Goal: Task Accomplishment & Management: Manage account settings

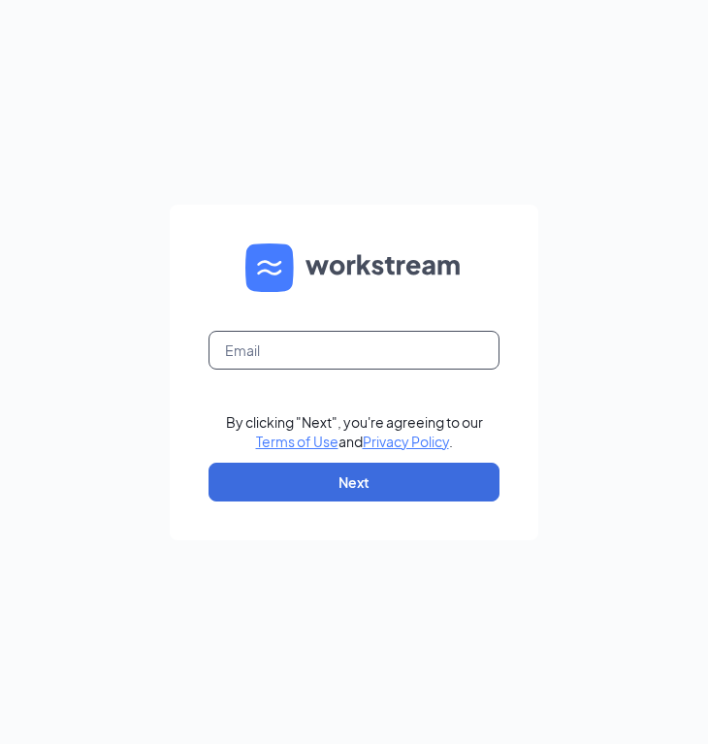
click at [376, 355] on input "text" at bounding box center [353, 350] width 291 height 39
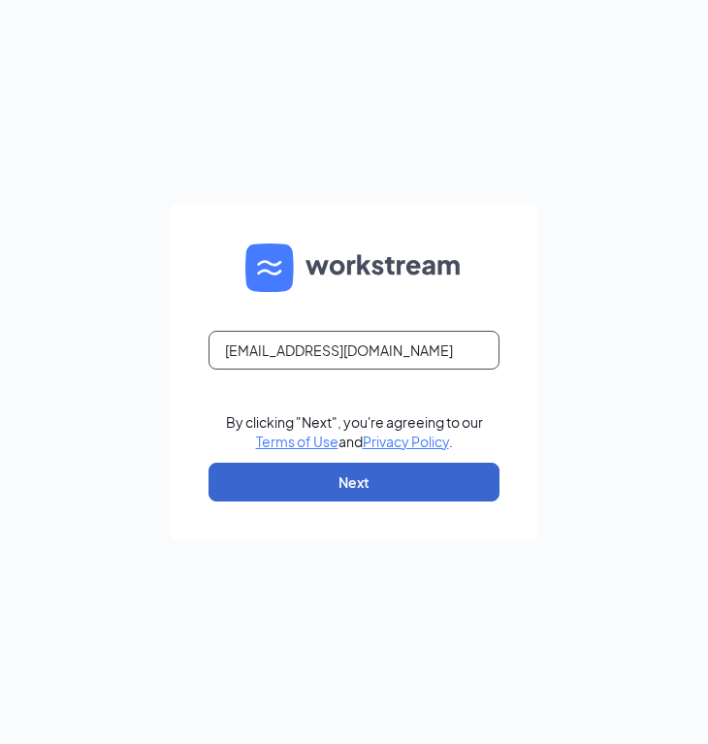
type input "[EMAIL_ADDRESS][DOMAIN_NAME]"
click at [387, 492] on button "Next" at bounding box center [353, 482] width 291 height 39
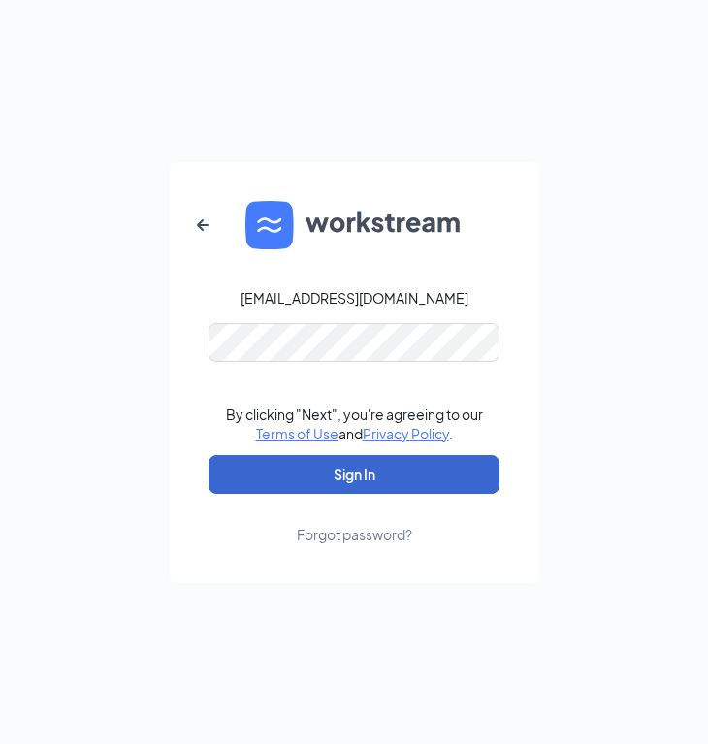
click at [310, 465] on button "Sign In" at bounding box center [353, 474] width 291 height 39
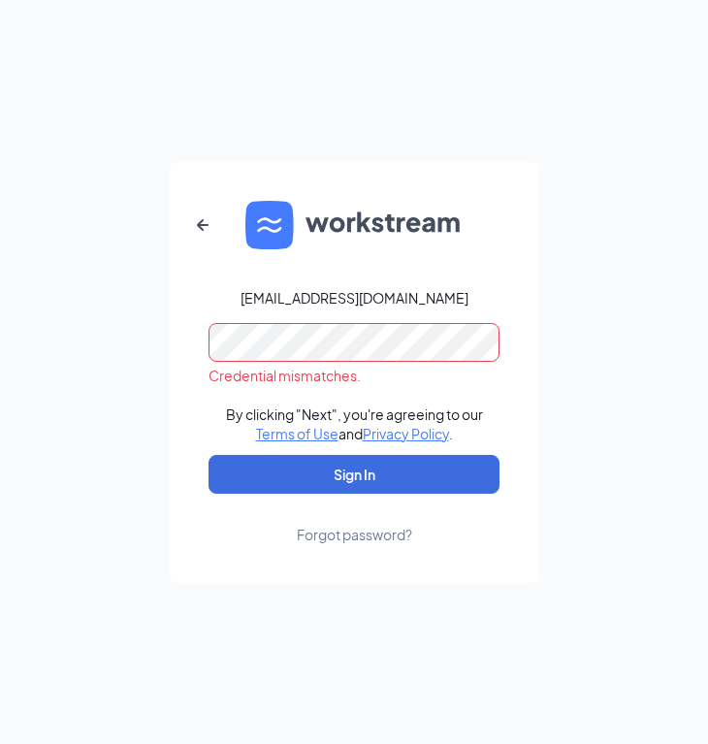
click at [209, 229] on icon "ArrowLeftNew" at bounding box center [202, 224] width 23 height 23
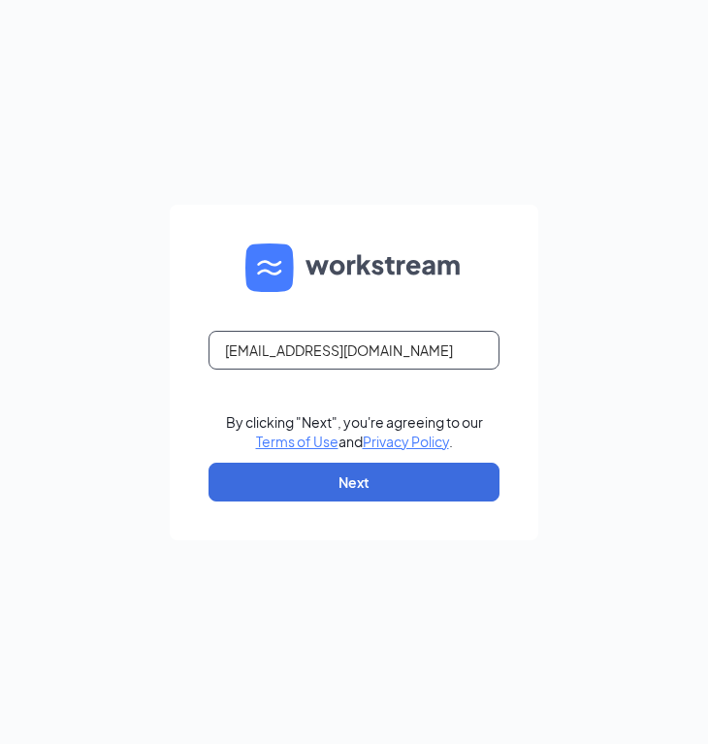
click at [369, 343] on input "aruiz7131@gmail.com" at bounding box center [353, 350] width 291 height 39
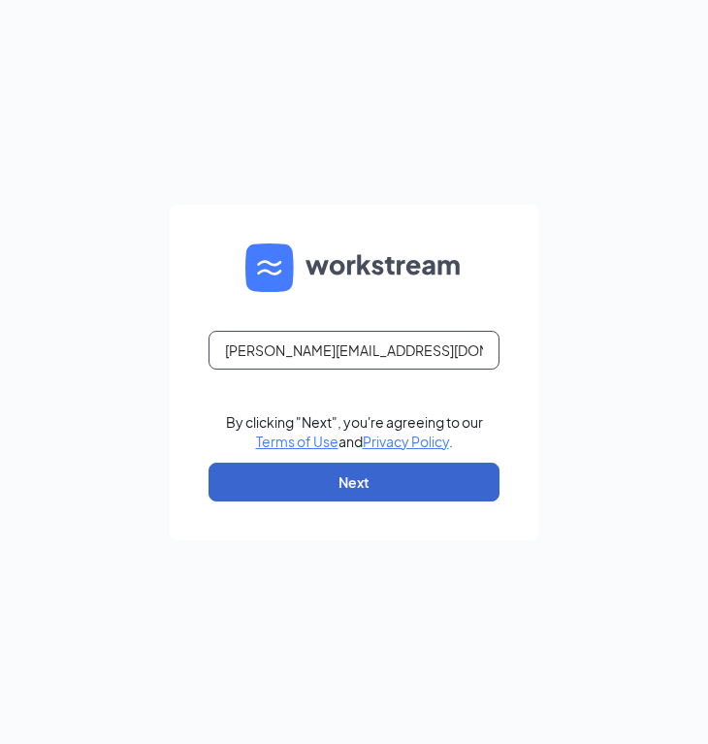
type input "ana@cfathunderbird.com"
click at [377, 483] on button "Next" at bounding box center [353, 482] width 291 height 39
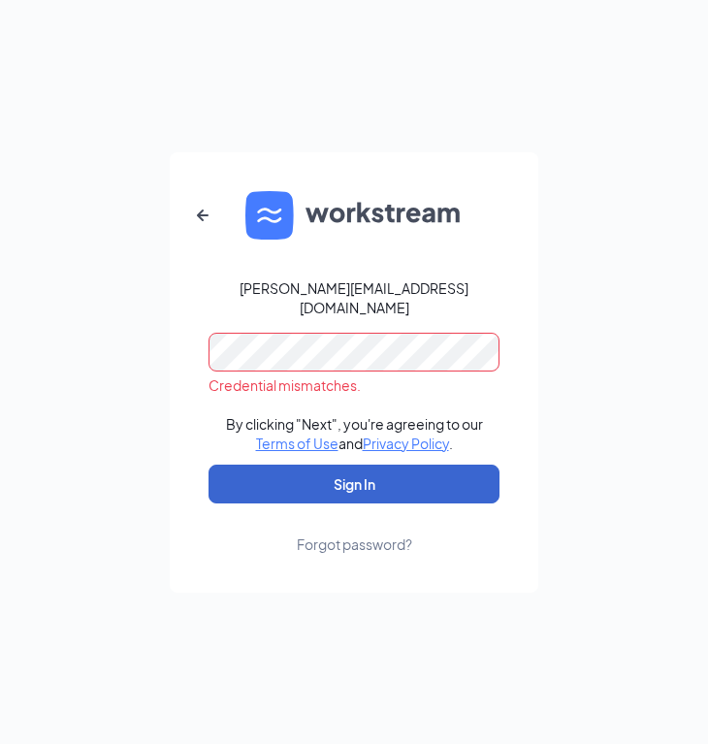
click at [377, 483] on button "Sign In" at bounding box center [353, 483] width 291 height 39
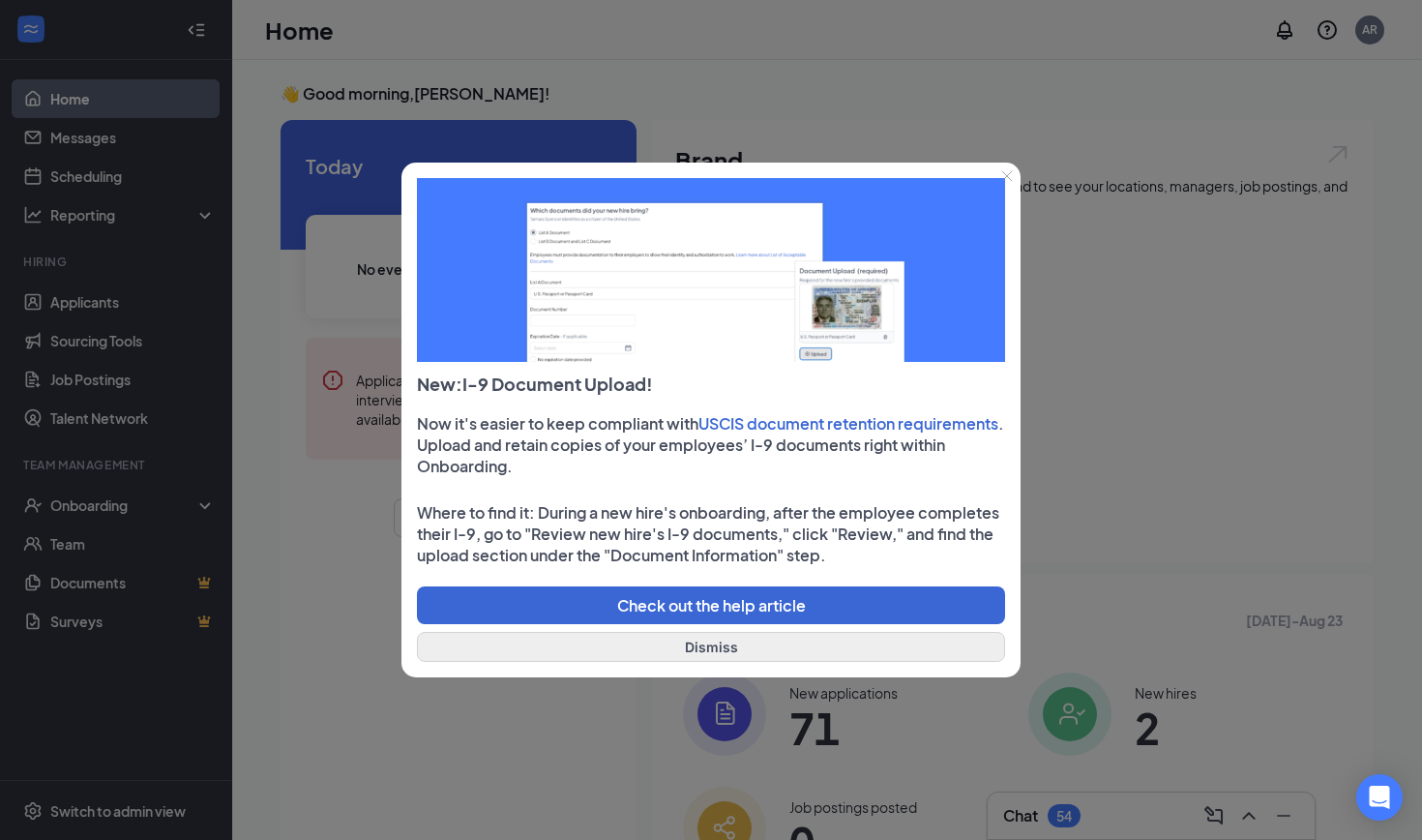
click at [706, 650] on button "Dismiss" at bounding box center [711, 646] width 589 height 30
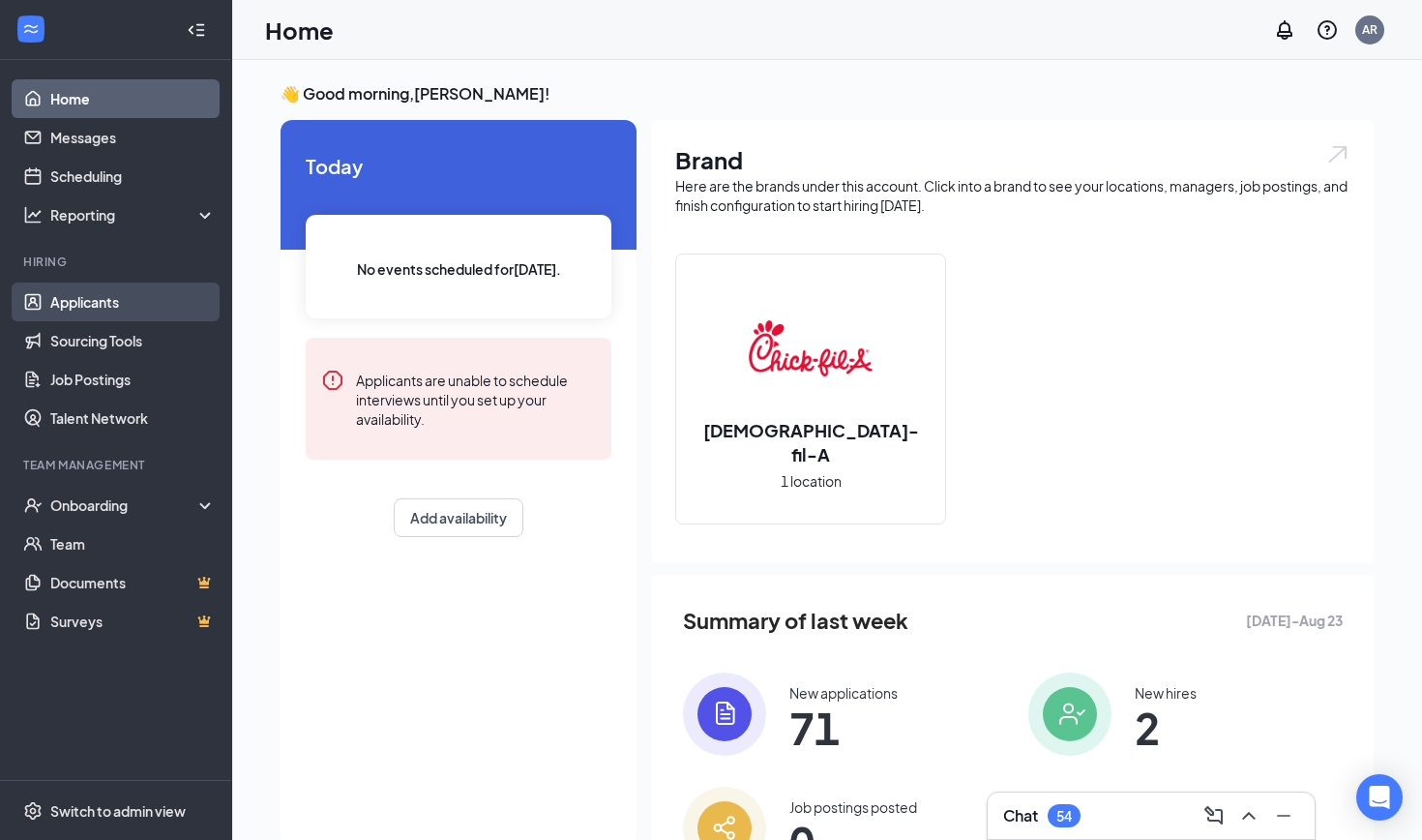
click at [159, 314] on link "Applicants" at bounding box center [133, 301] width 166 height 39
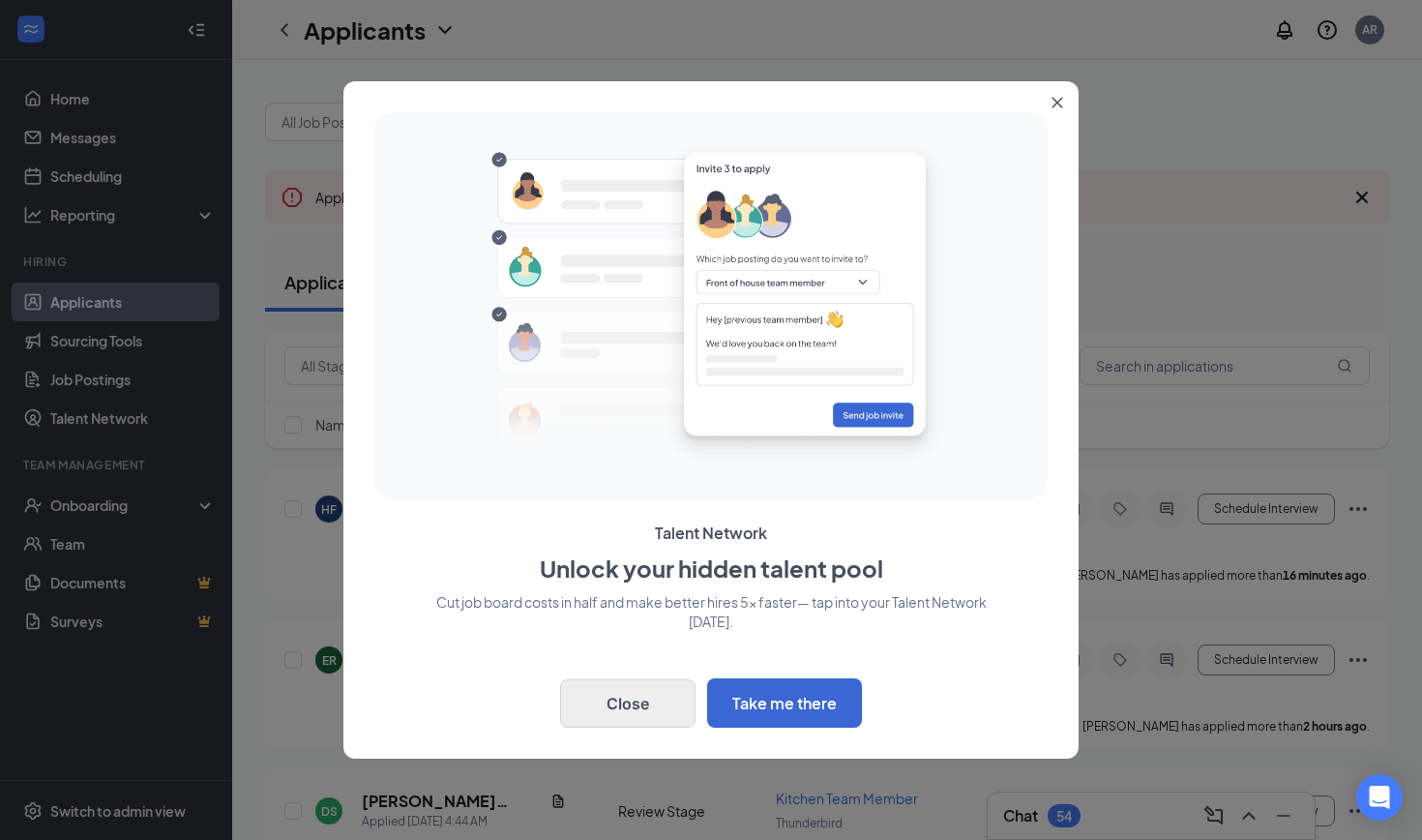
click at [622, 697] on button "Close" at bounding box center [628, 703] width 136 height 48
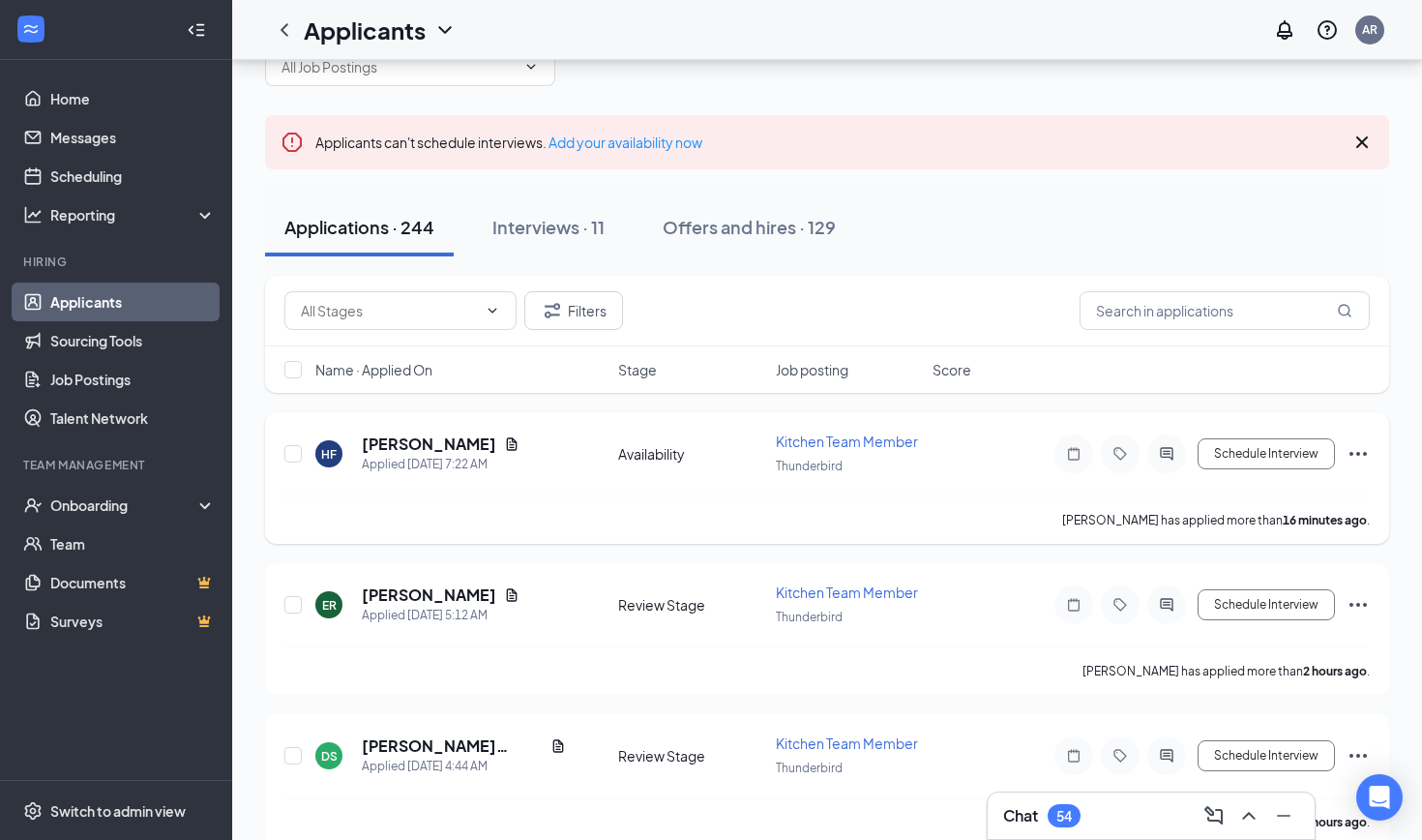
scroll to position [57, 0]
click at [644, 370] on span "Stage" at bounding box center [638, 367] width 39 height 19
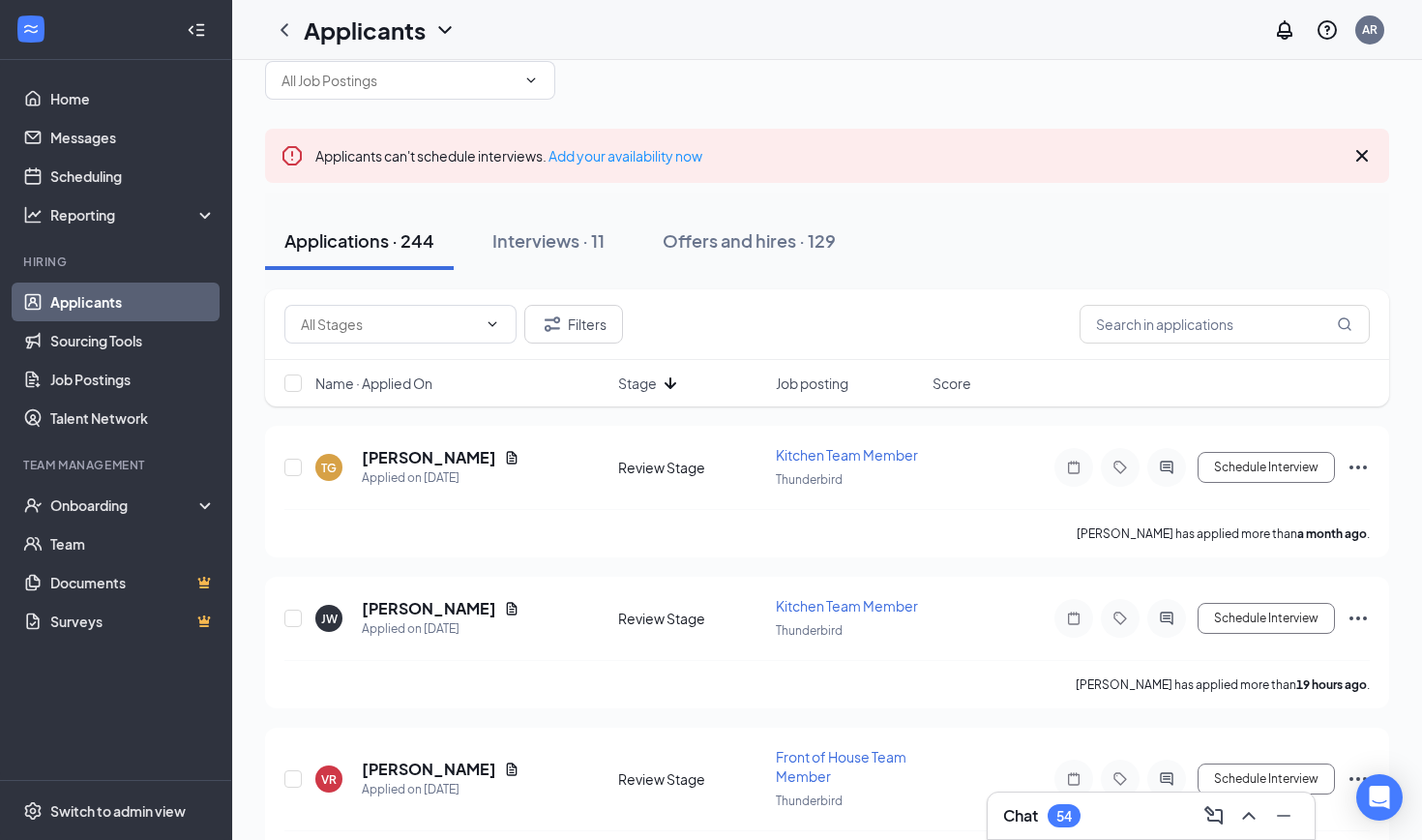
scroll to position [46, 0]
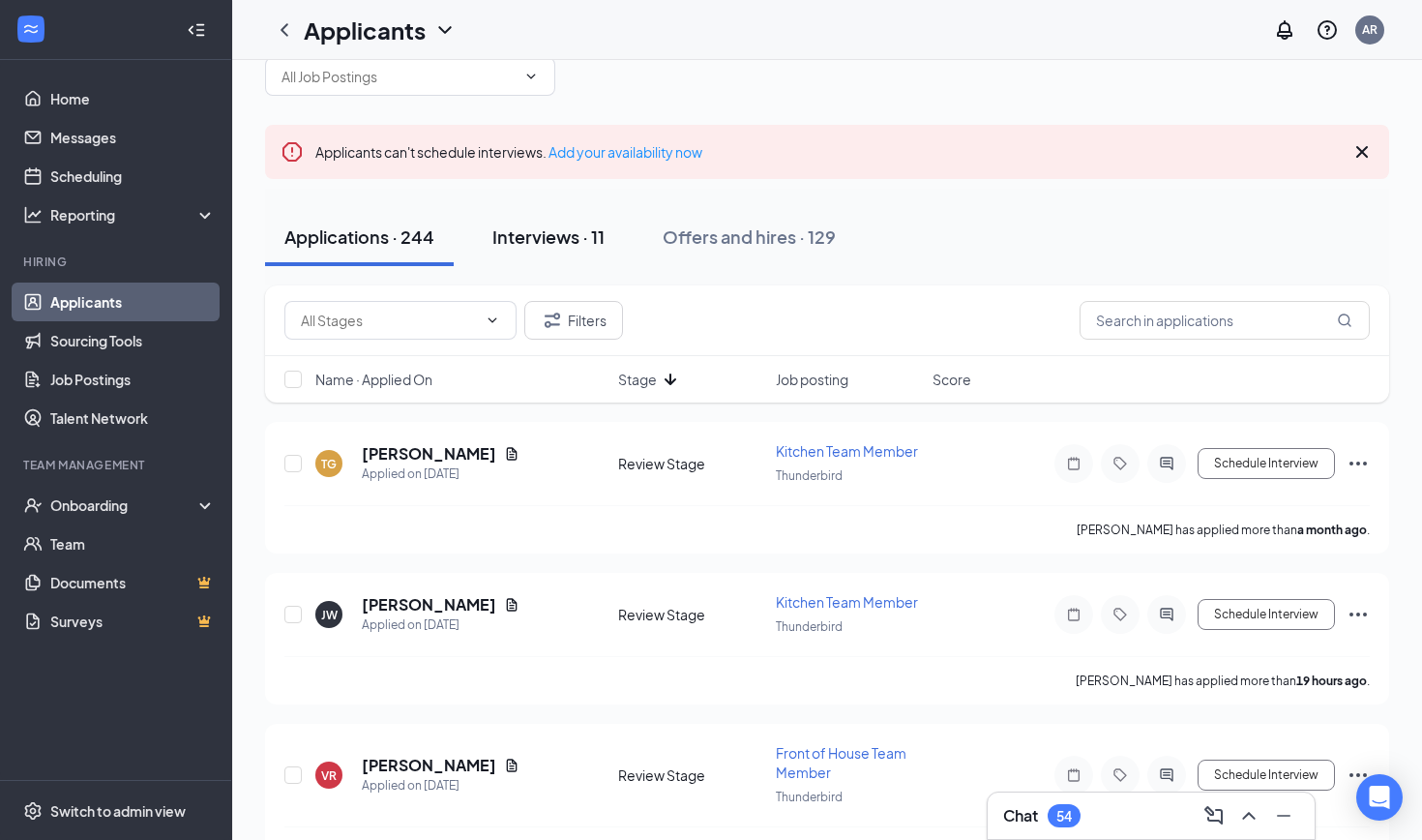
click at [569, 236] on div "Interviews · 11" at bounding box center [549, 236] width 112 height 24
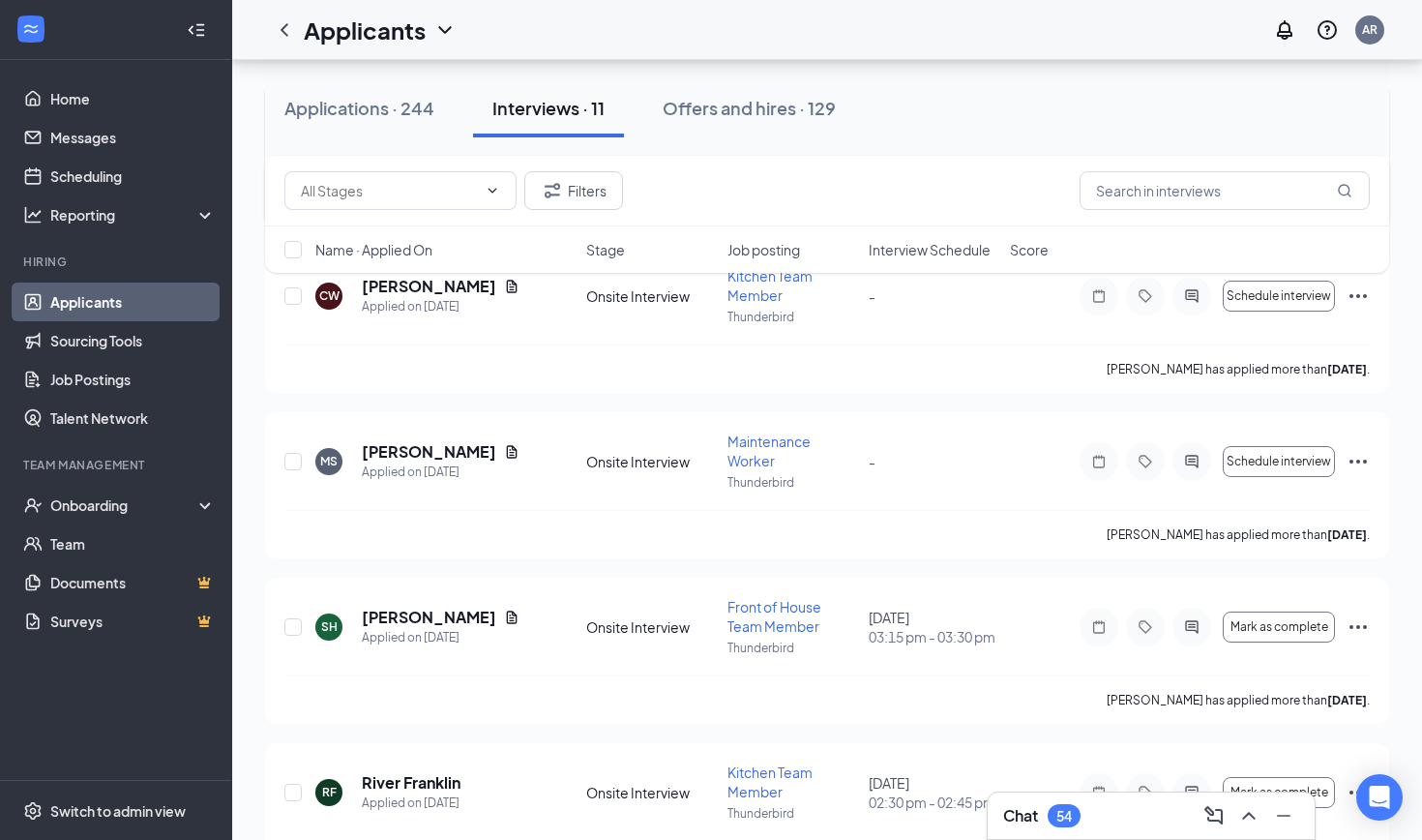
scroll to position [387, 0]
click at [706, 622] on icon "Ellipses" at bounding box center [1358, 626] width 23 height 23
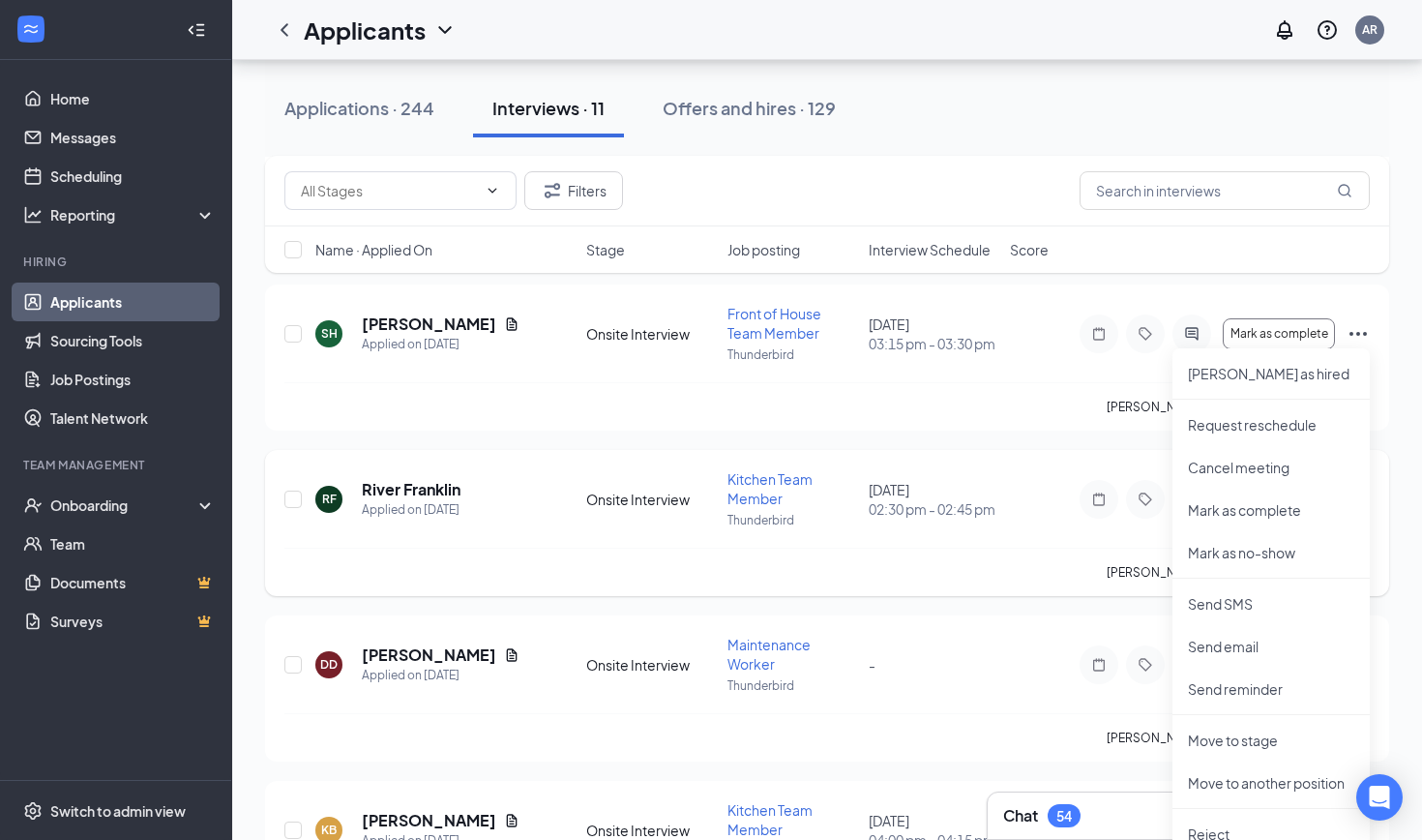
scroll to position [680, 0]
click at [706, 311] on div "Applicants can't schedule interviews. Add your availability now Applications · …" at bounding box center [827, 495] width 1190 height 2231
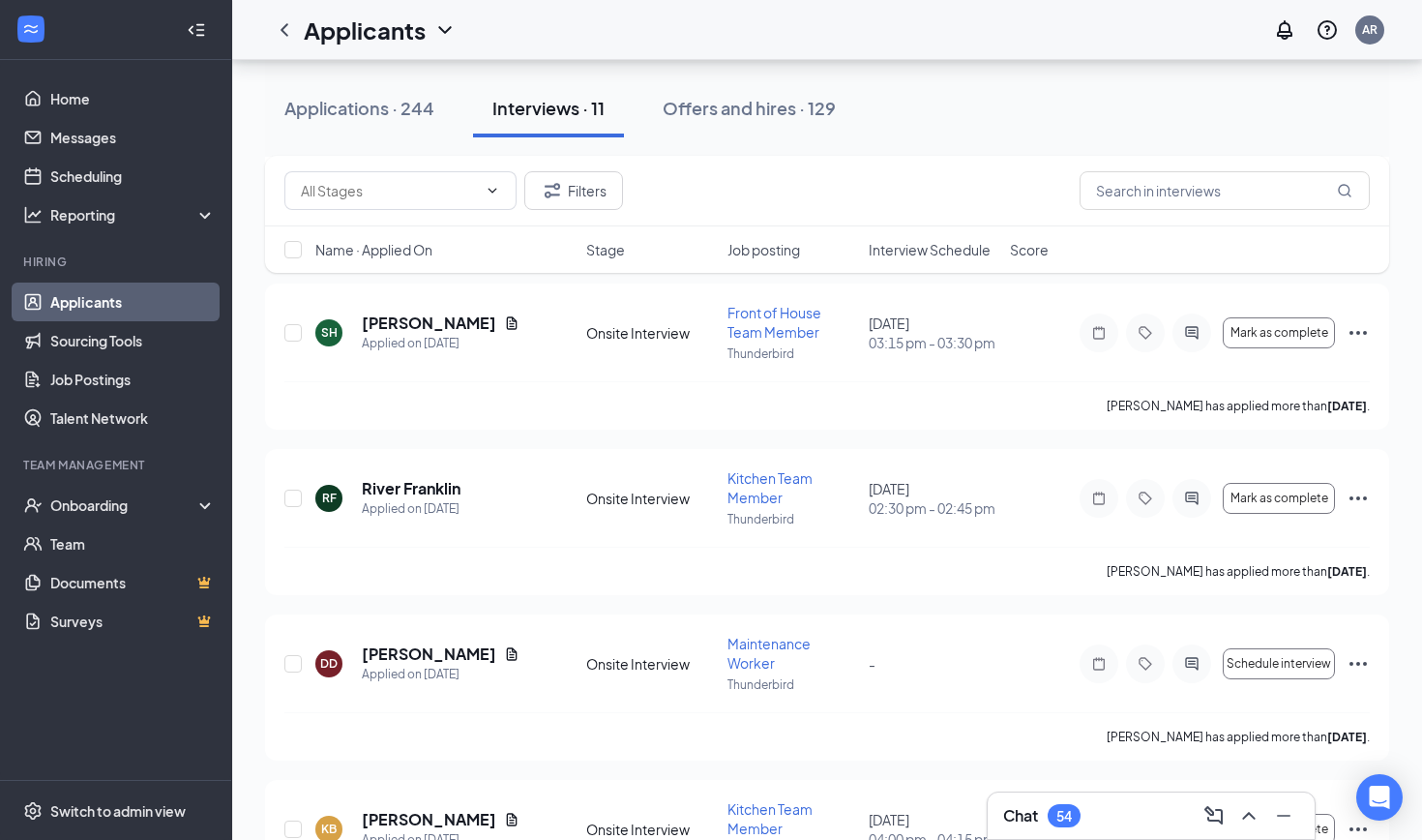
click at [706, 253] on span "Interview Schedule" at bounding box center [930, 248] width 122 height 19
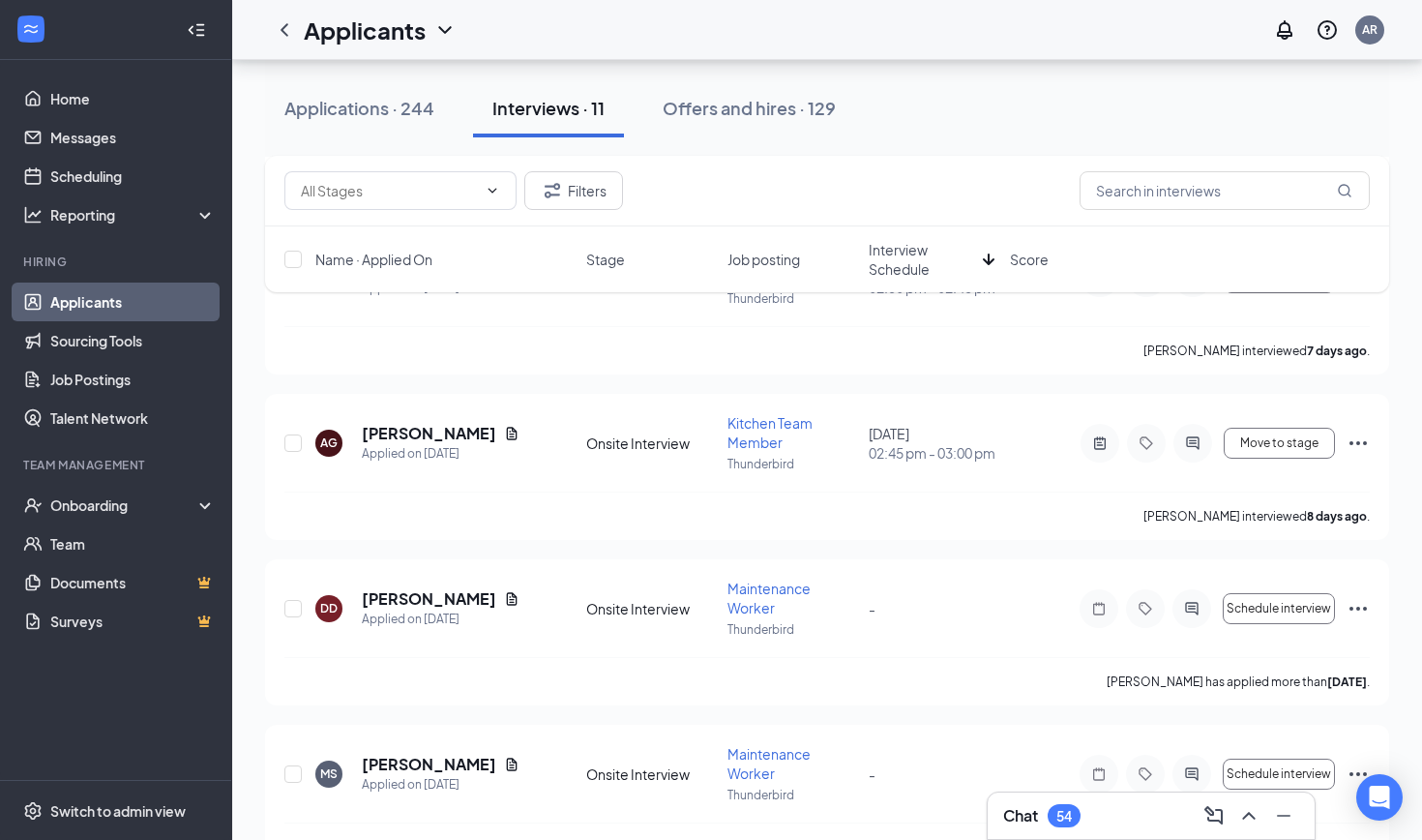
scroll to position [1083, 0]
click at [490, 433] on h5 "[PERSON_NAME]" at bounding box center [429, 435] width 135 height 21
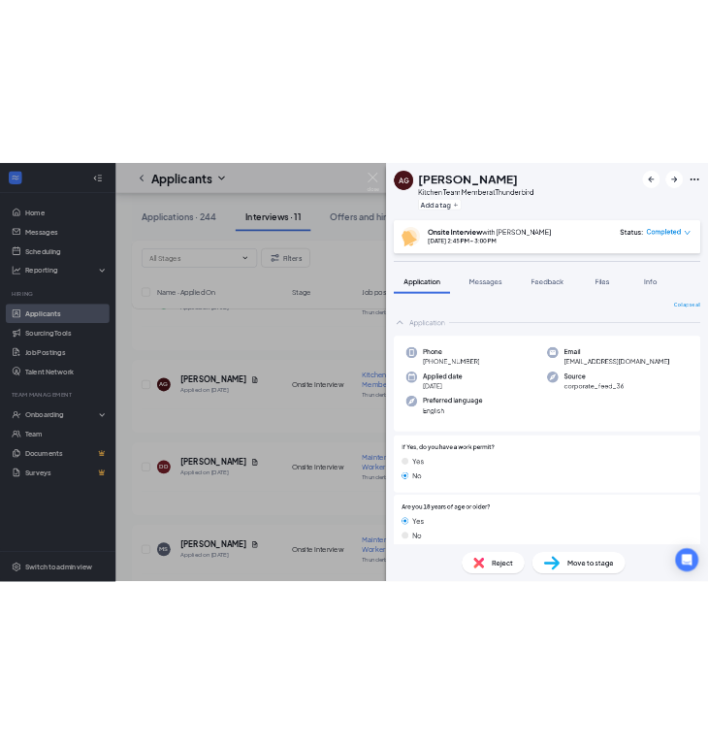
scroll to position [1062, 0]
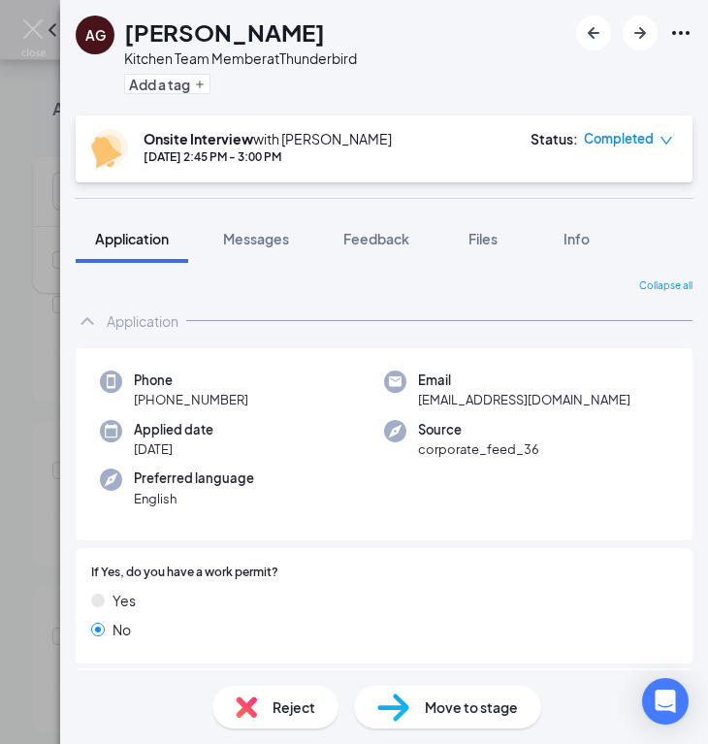
click at [32, 365] on div "AG [PERSON_NAME] Kitchen Team Member at Thunderbird Add a tag Onsite Interview …" at bounding box center [354, 372] width 708 height 744
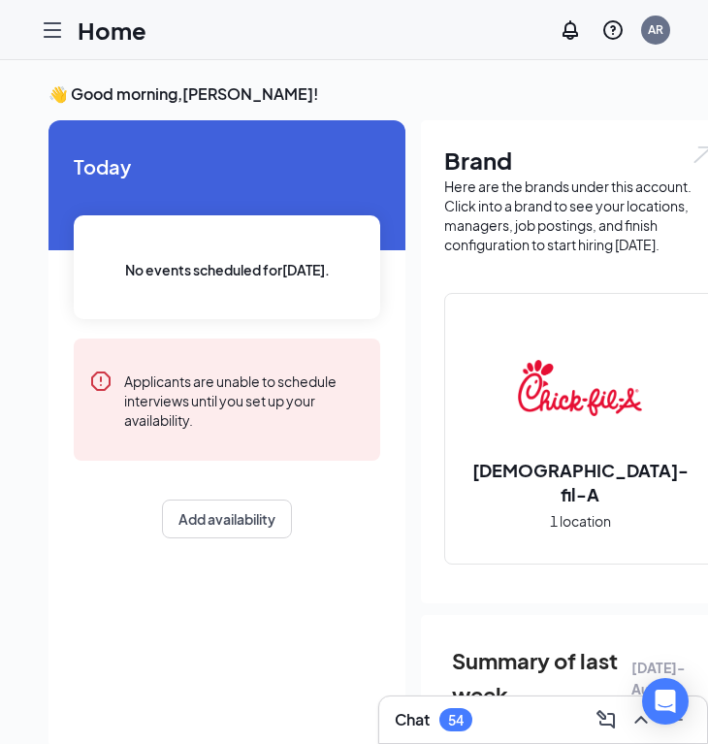
click at [46, 48] on div at bounding box center [52, 30] width 39 height 39
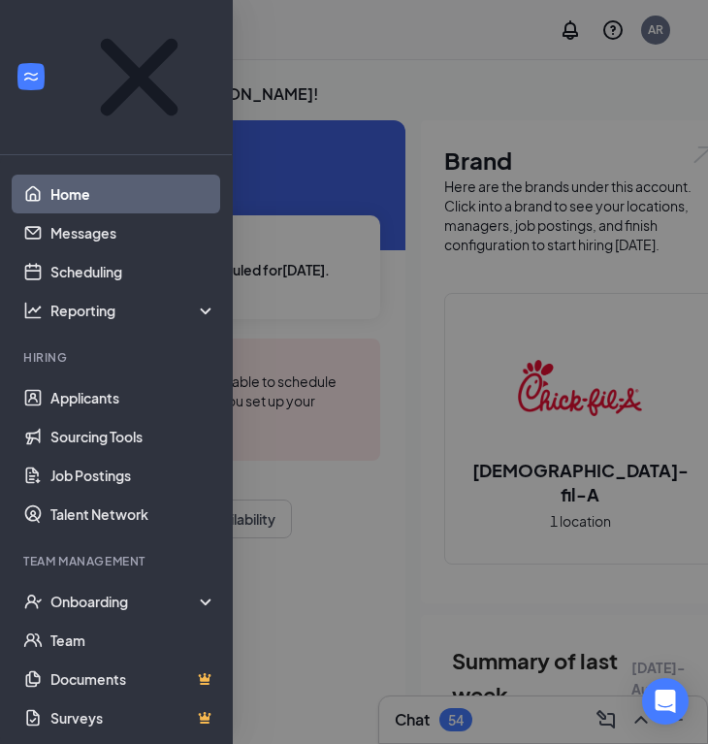
click at [61, 23] on div at bounding box center [116, 77] width 232 height 155
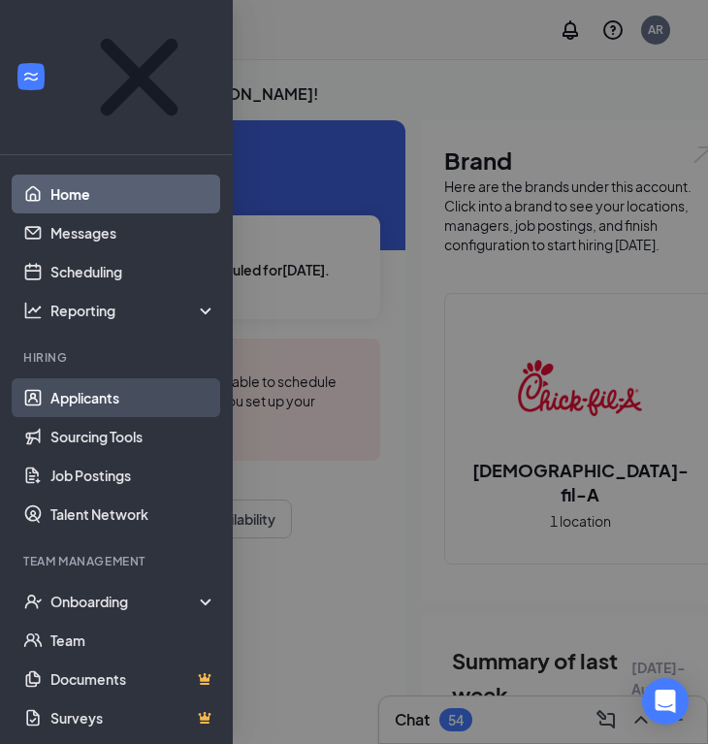
click at [90, 378] on link "Applicants" at bounding box center [133, 397] width 166 height 39
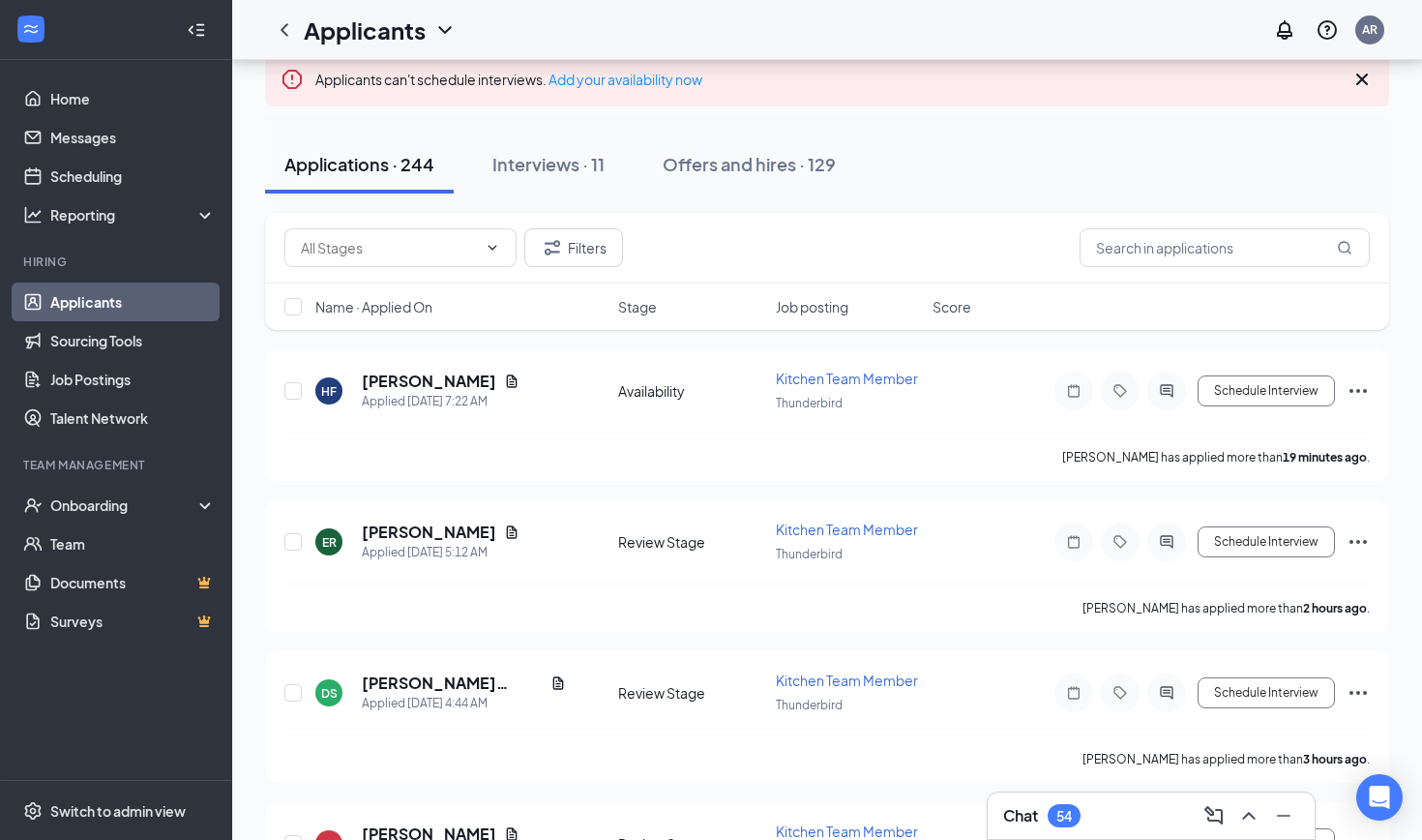
scroll to position [119, 0]
click at [597, 173] on div "Interviews · 11" at bounding box center [549, 163] width 112 height 24
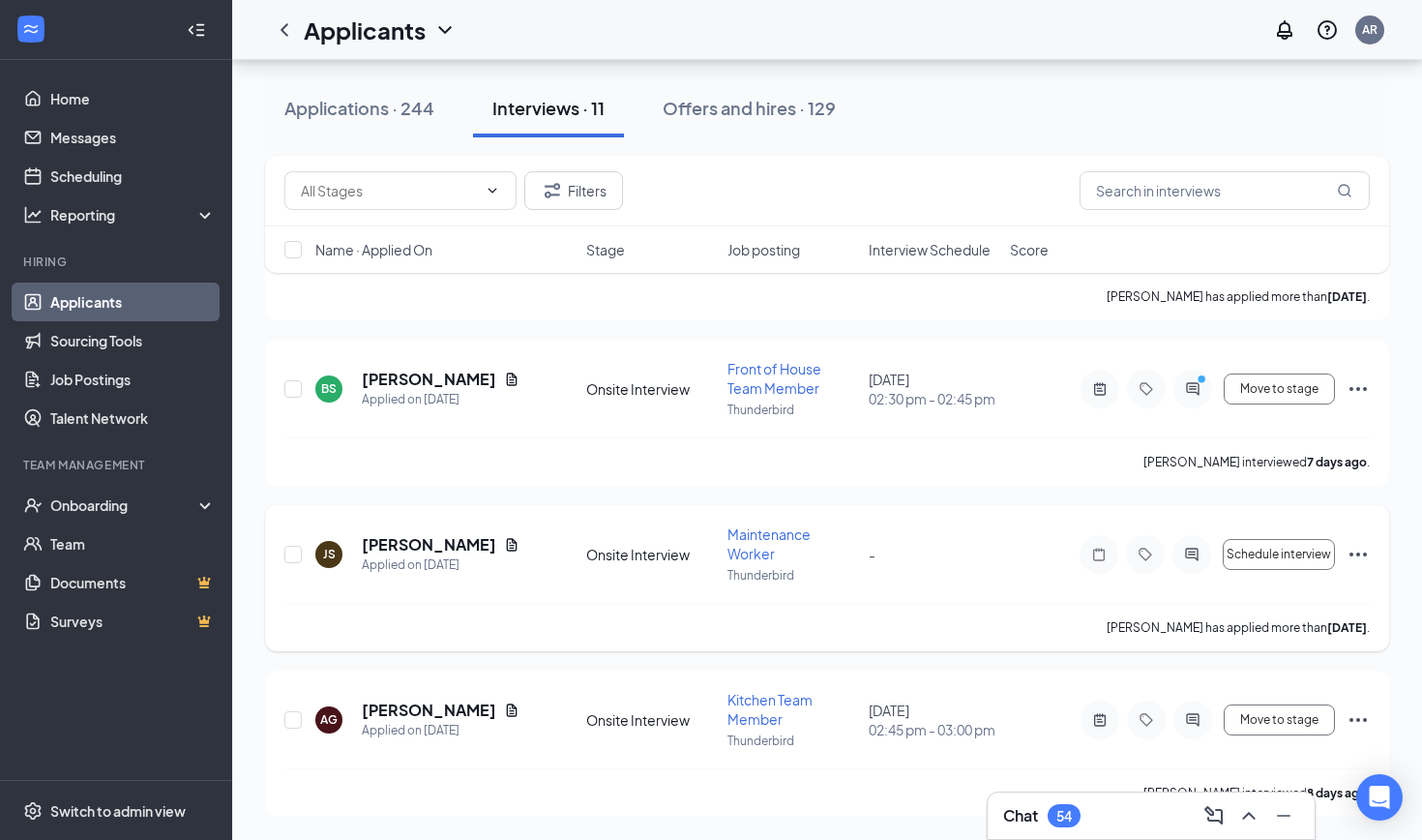
scroll to position [1451, 0]
click at [430, 714] on h5 "[PERSON_NAME]" at bounding box center [429, 709] width 135 height 21
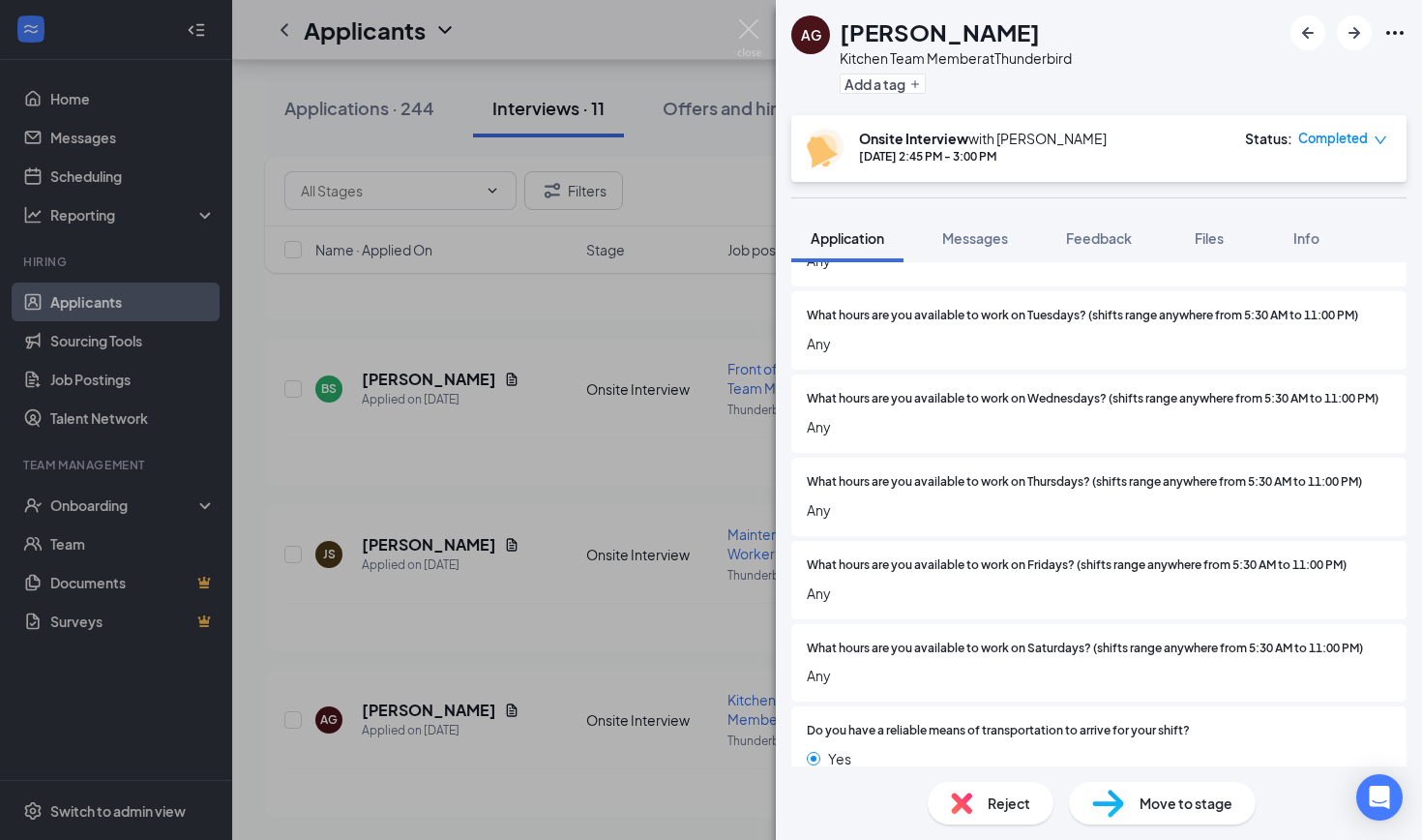
scroll to position [2555, 0]
click at [657, 661] on div "AG [PERSON_NAME] Kitchen Team Member at Thunderbird Add a tag Onsite Interview …" at bounding box center [711, 420] width 1422 height 840
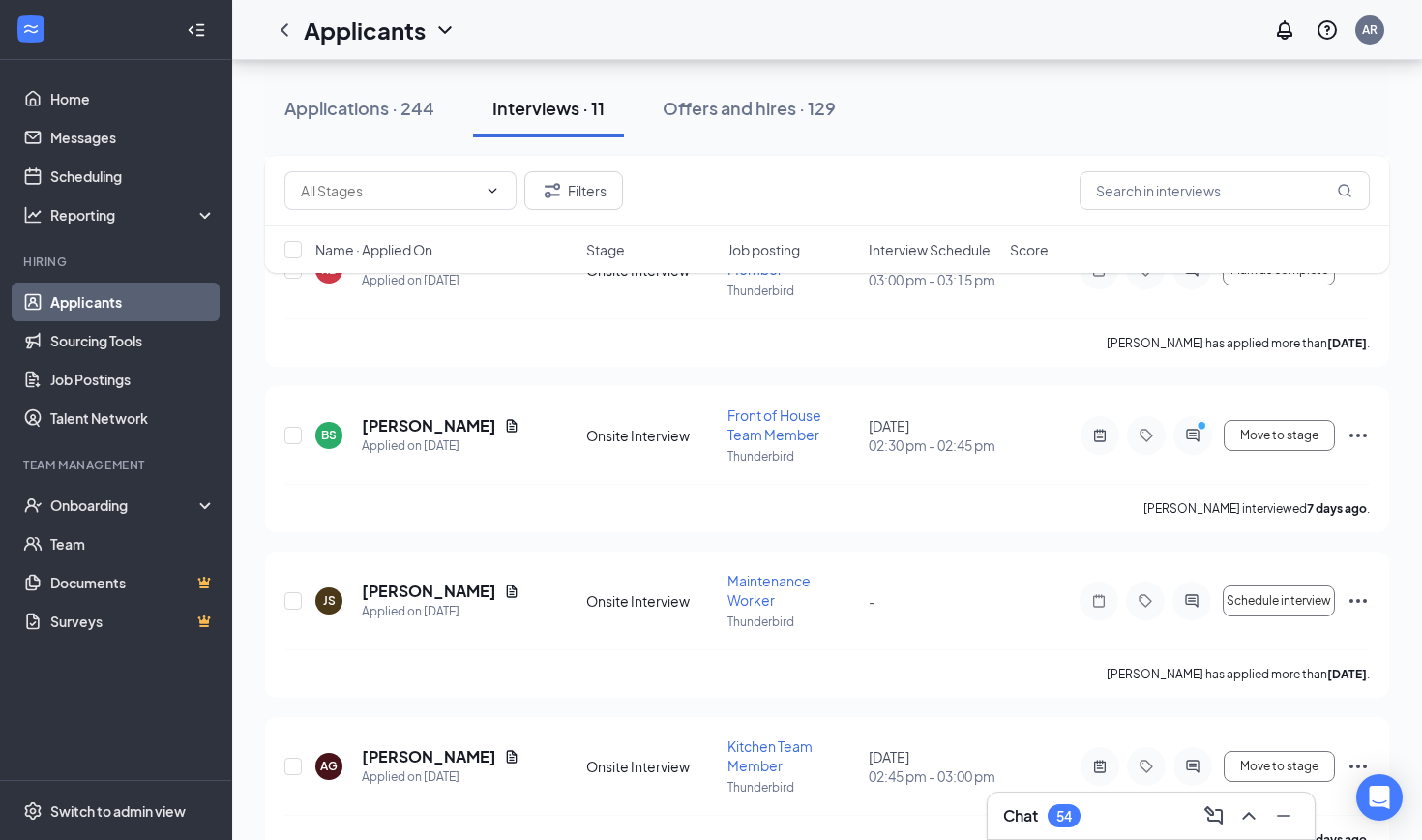
scroll to position [1383, 0]
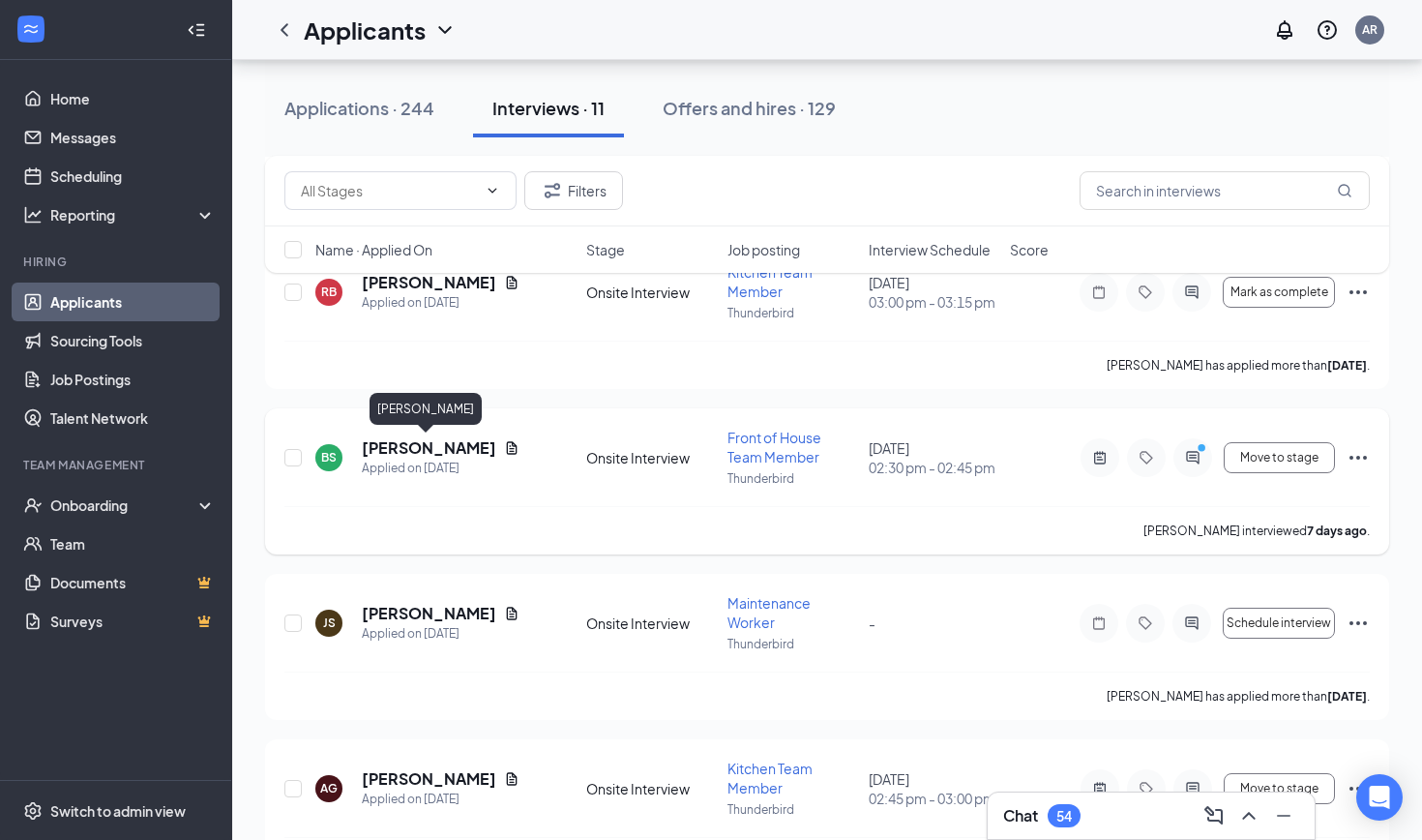
click at [453, 444] on h5 "[PERSON_NAME]" at bounding box center [429, 447] width 135 height 21
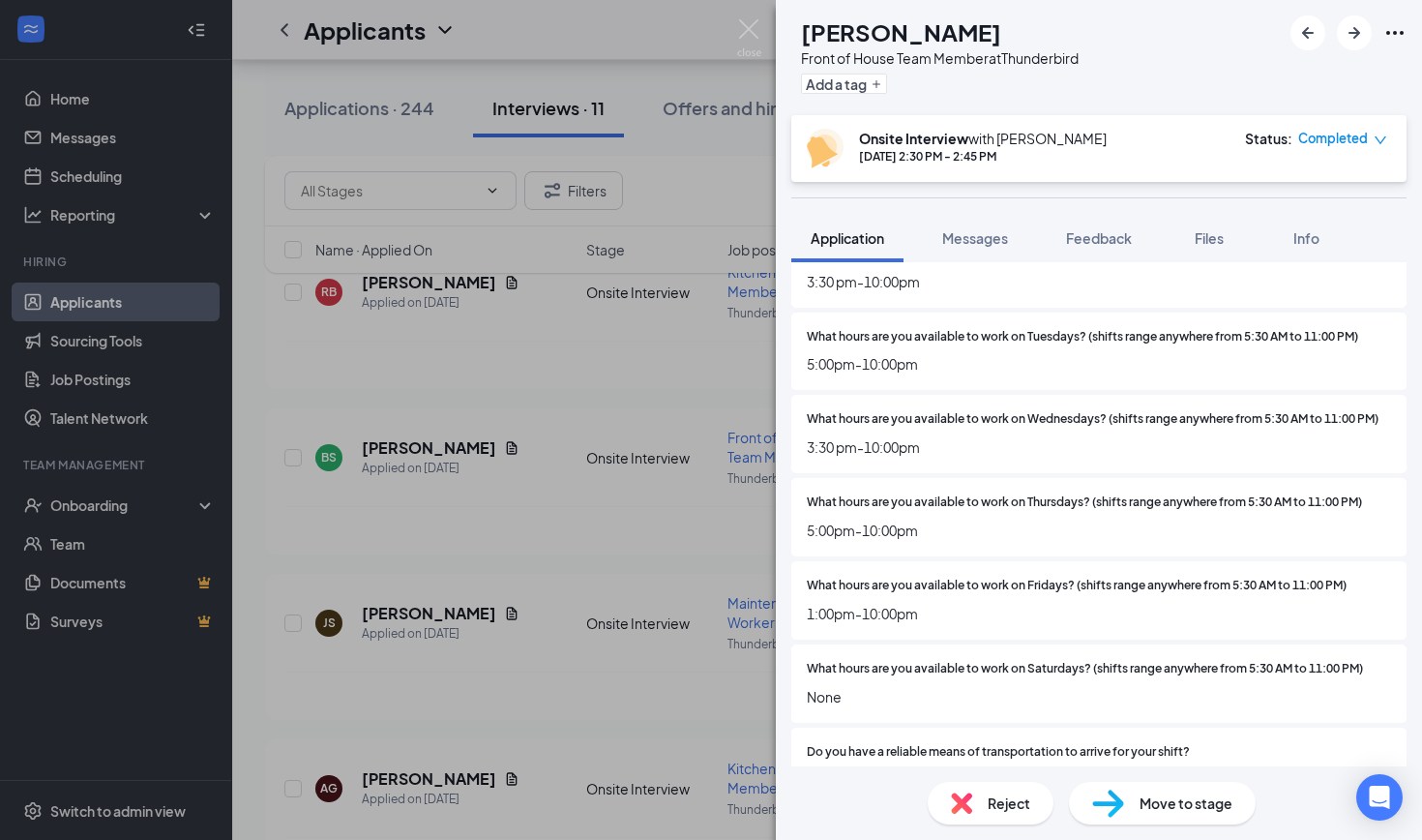
scroll to position [2331, 0]
click at [667, 620] on div "BS [PERSON_NAME] Front of House Team Member at Thunderbird Add a tag Onsite Int…" at bounding box center [711, 420] width 1422 height 840
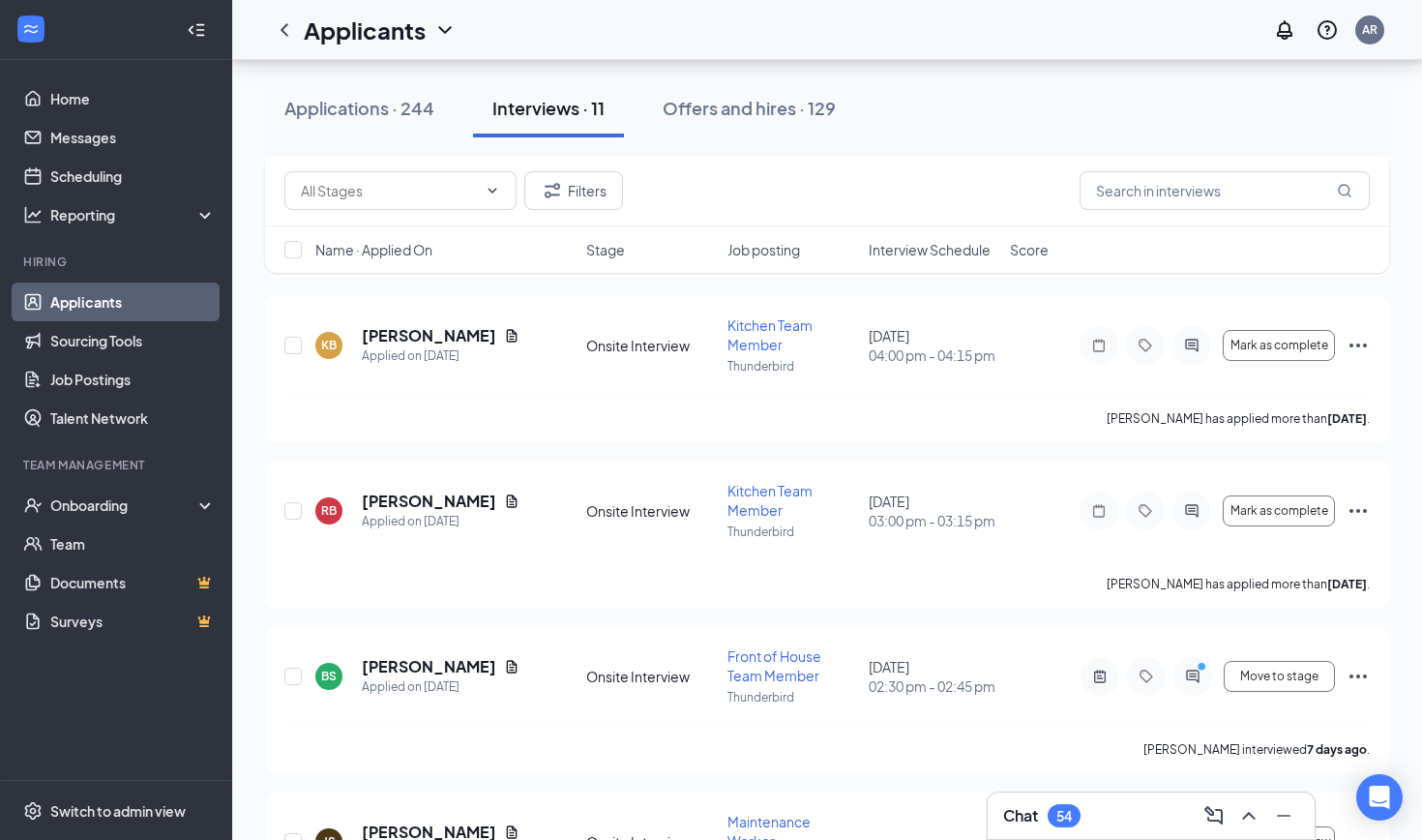
scroll to position [1164, 0]
click at [431, 505] on h5 "[PERSON_NAME]" at bounding box center [429, 501] width 135 height 21
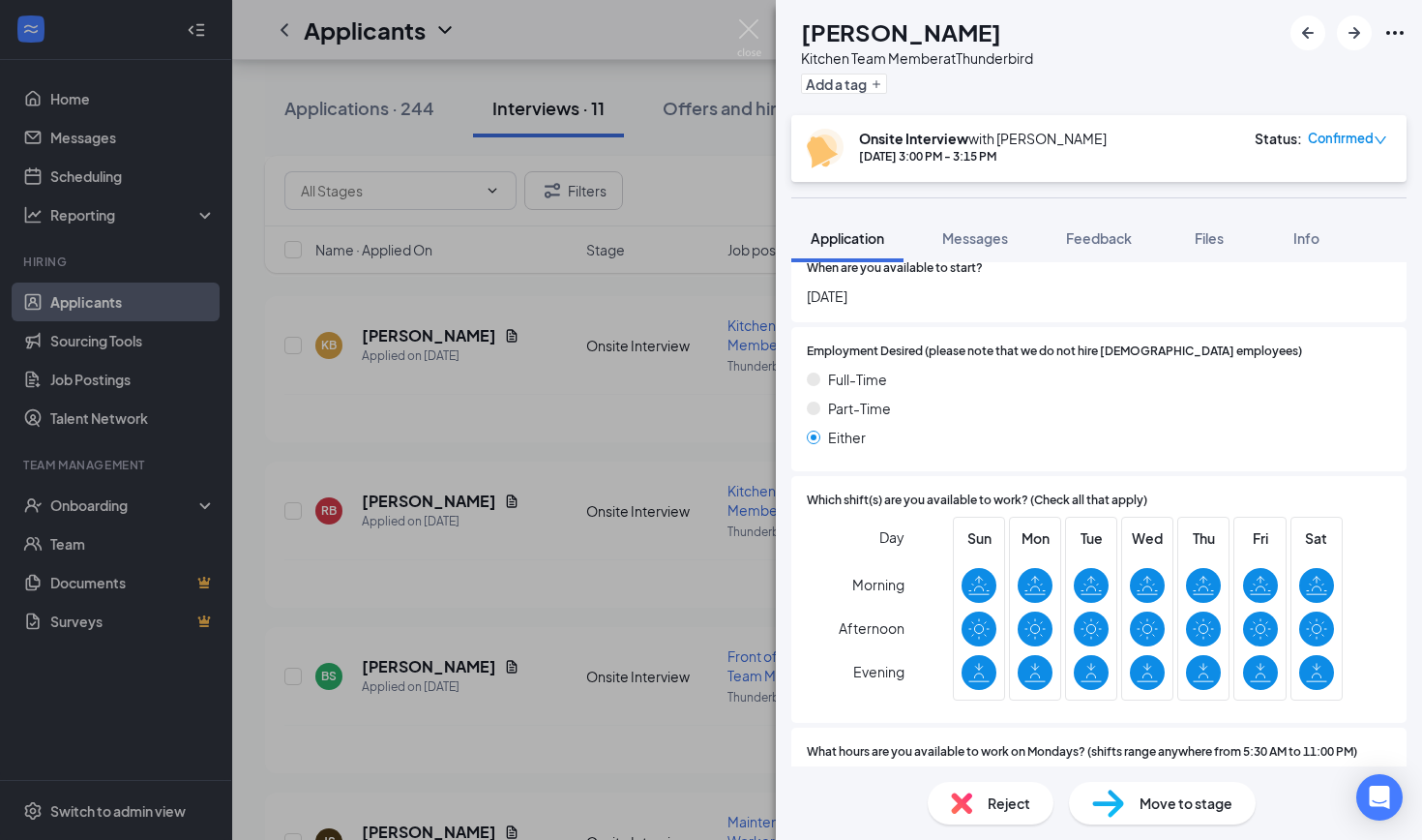
scroll to position [1995, 0]
click at [659, 622] on div "RB [PERSON_NAME] Kitchen Team Member at Thunderbird Add a tag Onsite Interview …" at bounding box center [711, 420] width 1422 height 840
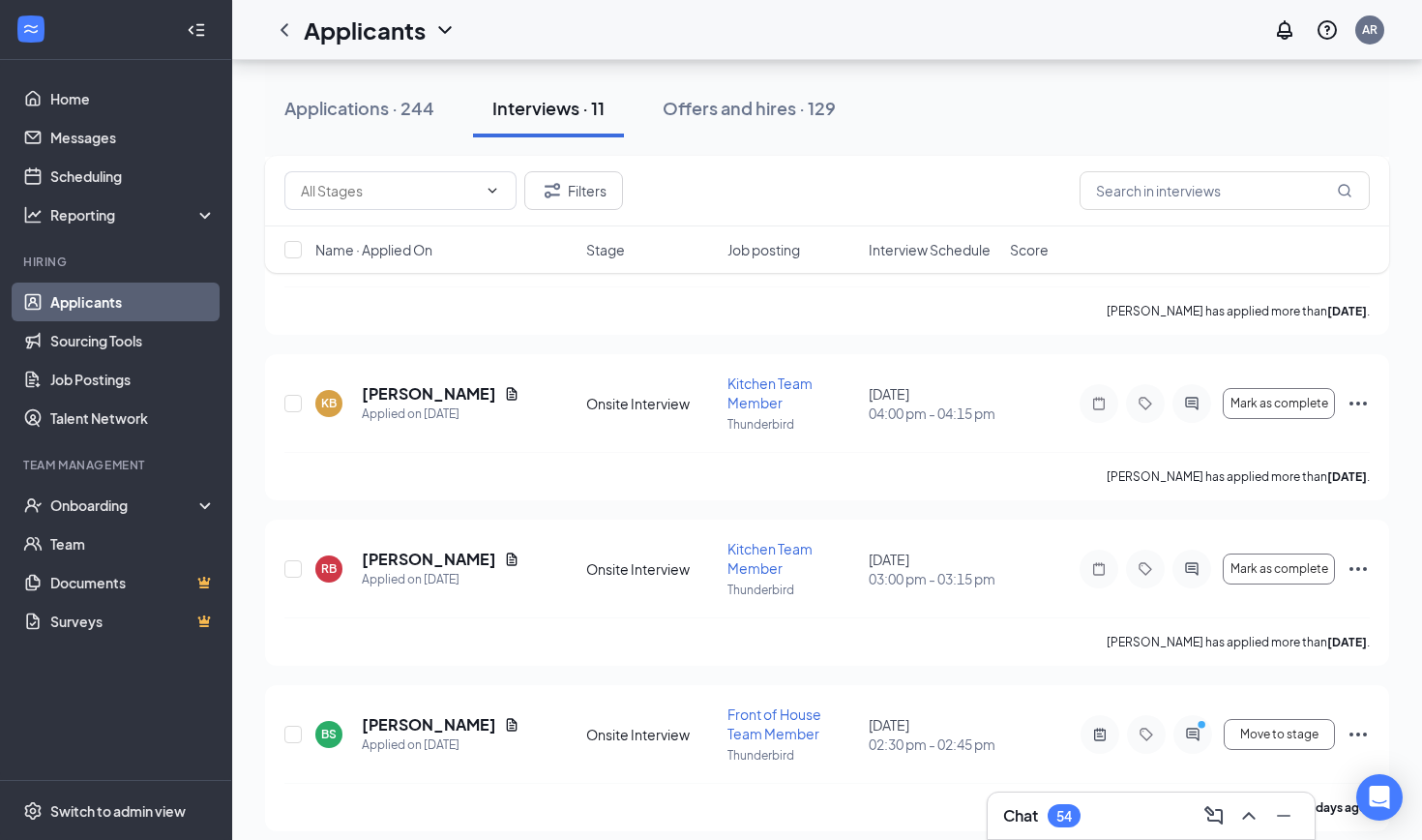
scroll to position [1101, 0]
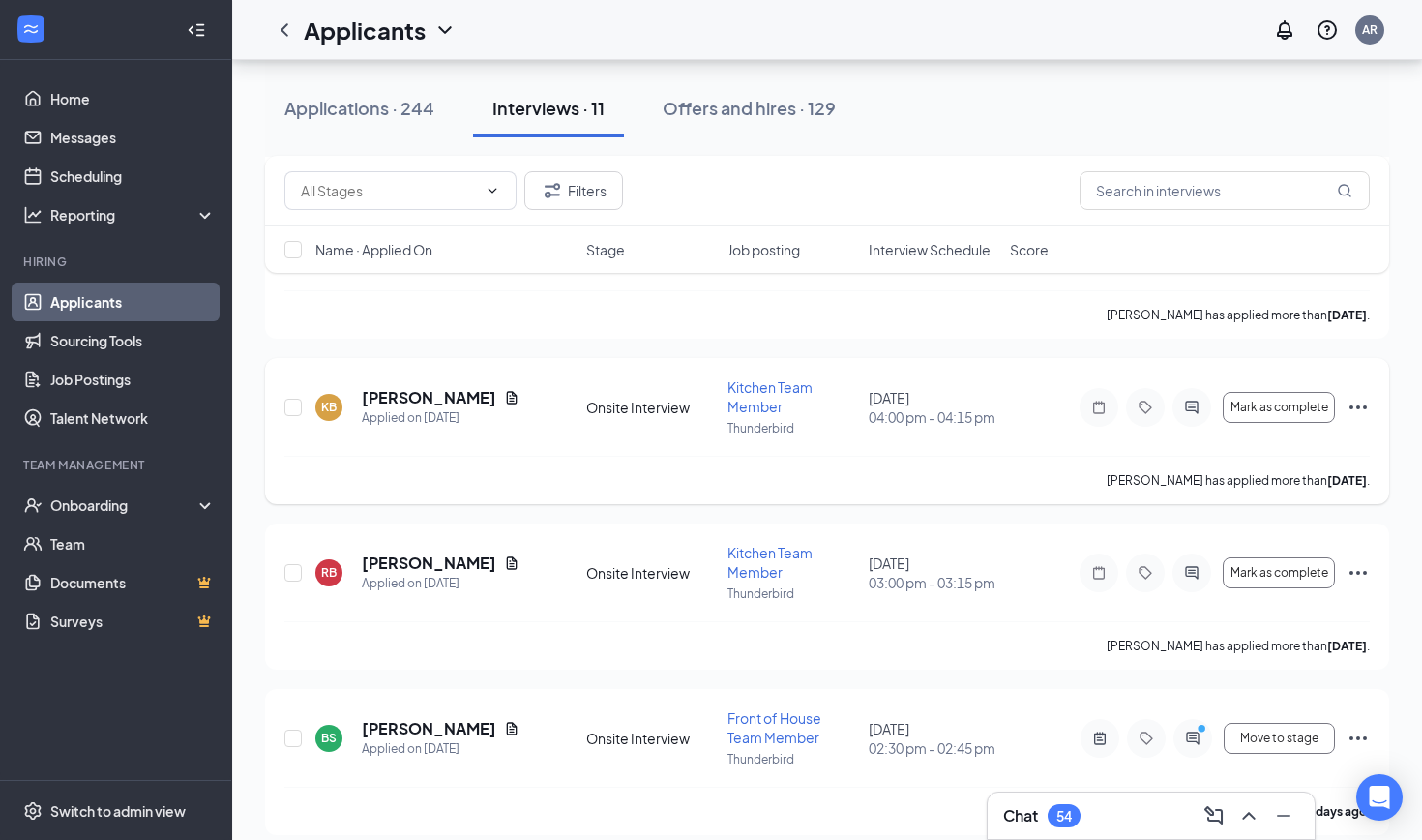
click at [706, 400] on span "Kitchen Team Member" at bounding box center [769, 396] width 85 height 37
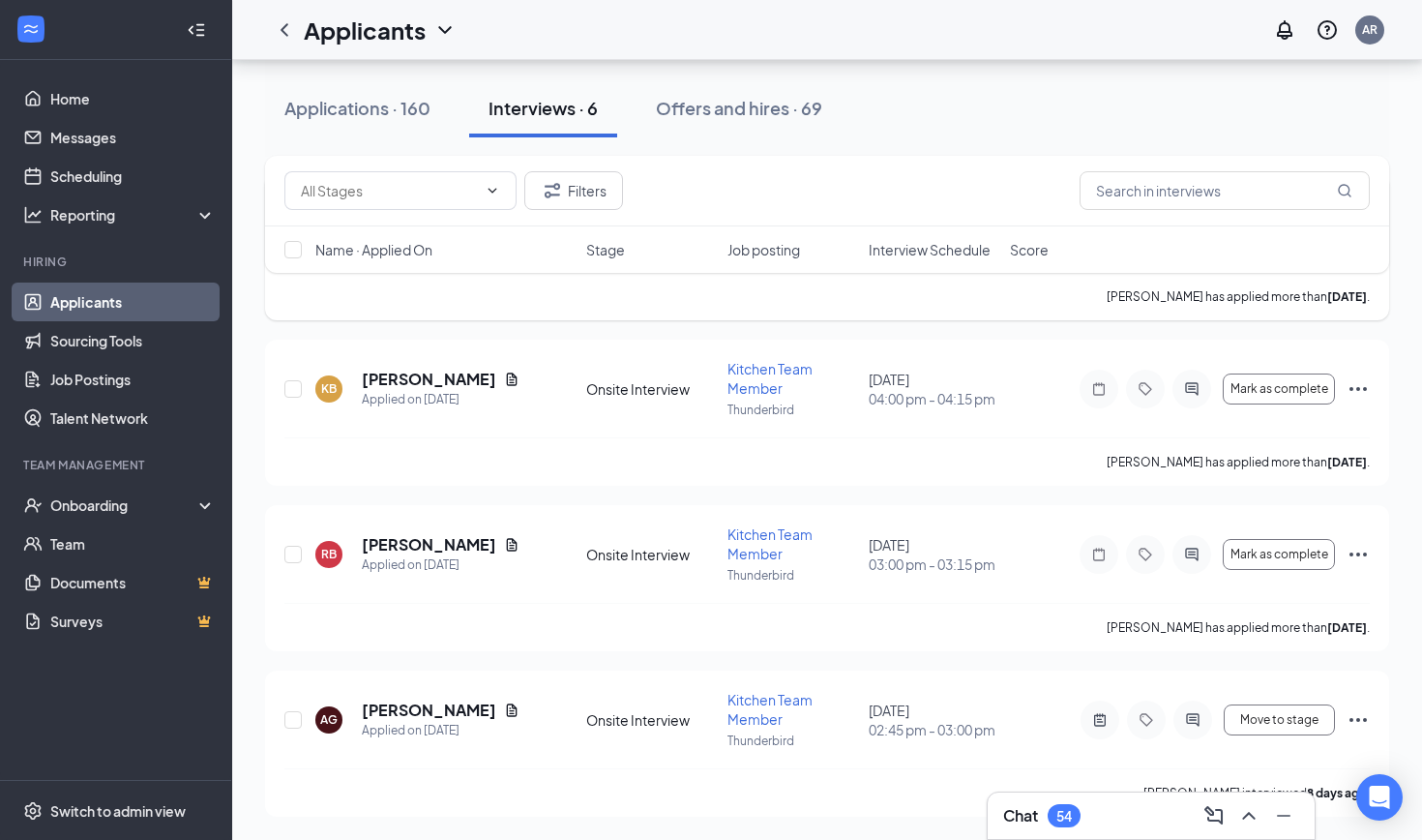
scroll to position [662, 0]
click at [448, 380] on h5 "[PERSON_NAME]" at bounding box center [429, 378] width 135 height 21
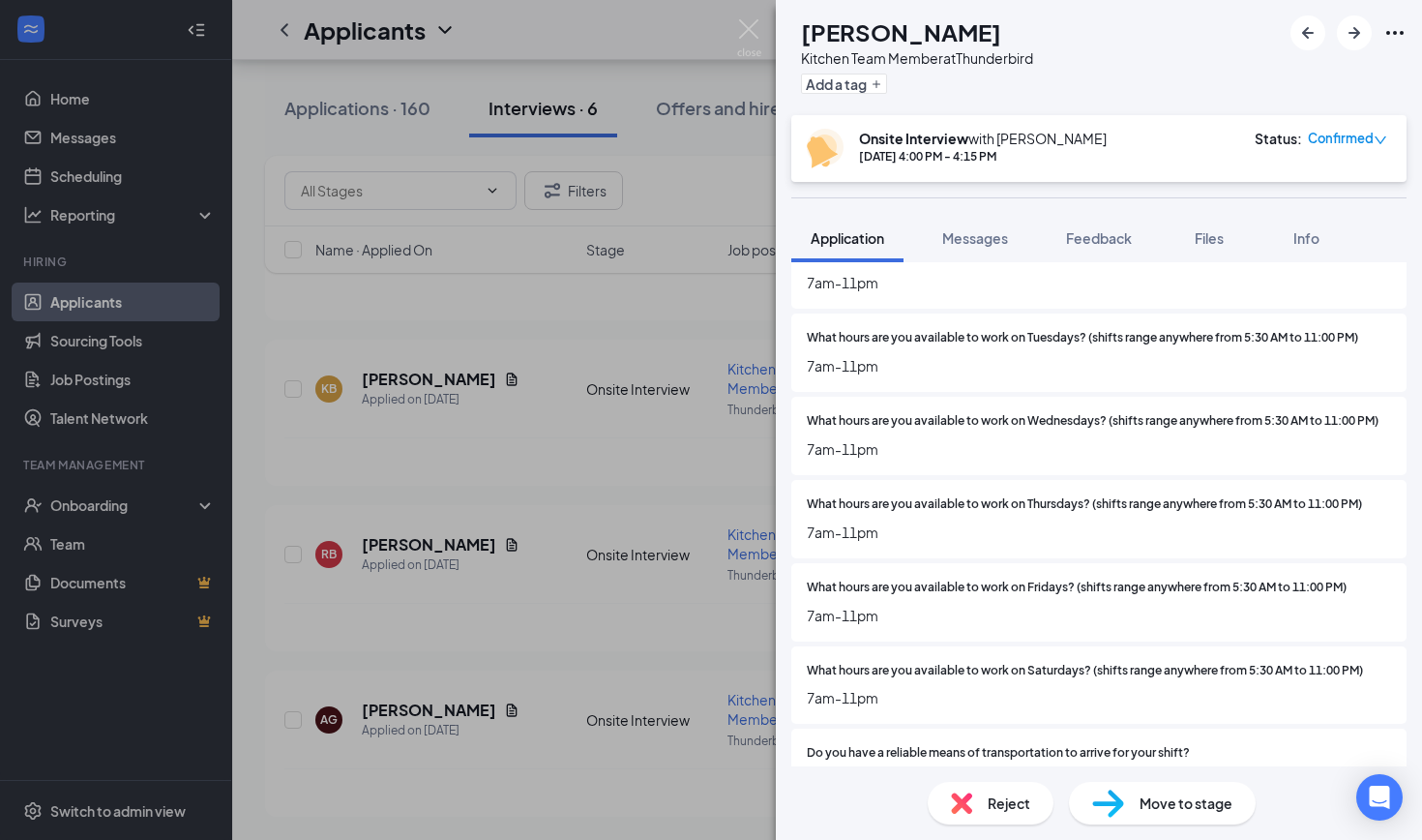
scroll to position [2767, 0]
click at [649, 614] on div "KB [PERSON_NAME] Kitchen Team Member at Thunderbird Add a tag Onsite Interview …" at bounding box center [711, 420] width 1422 height 840
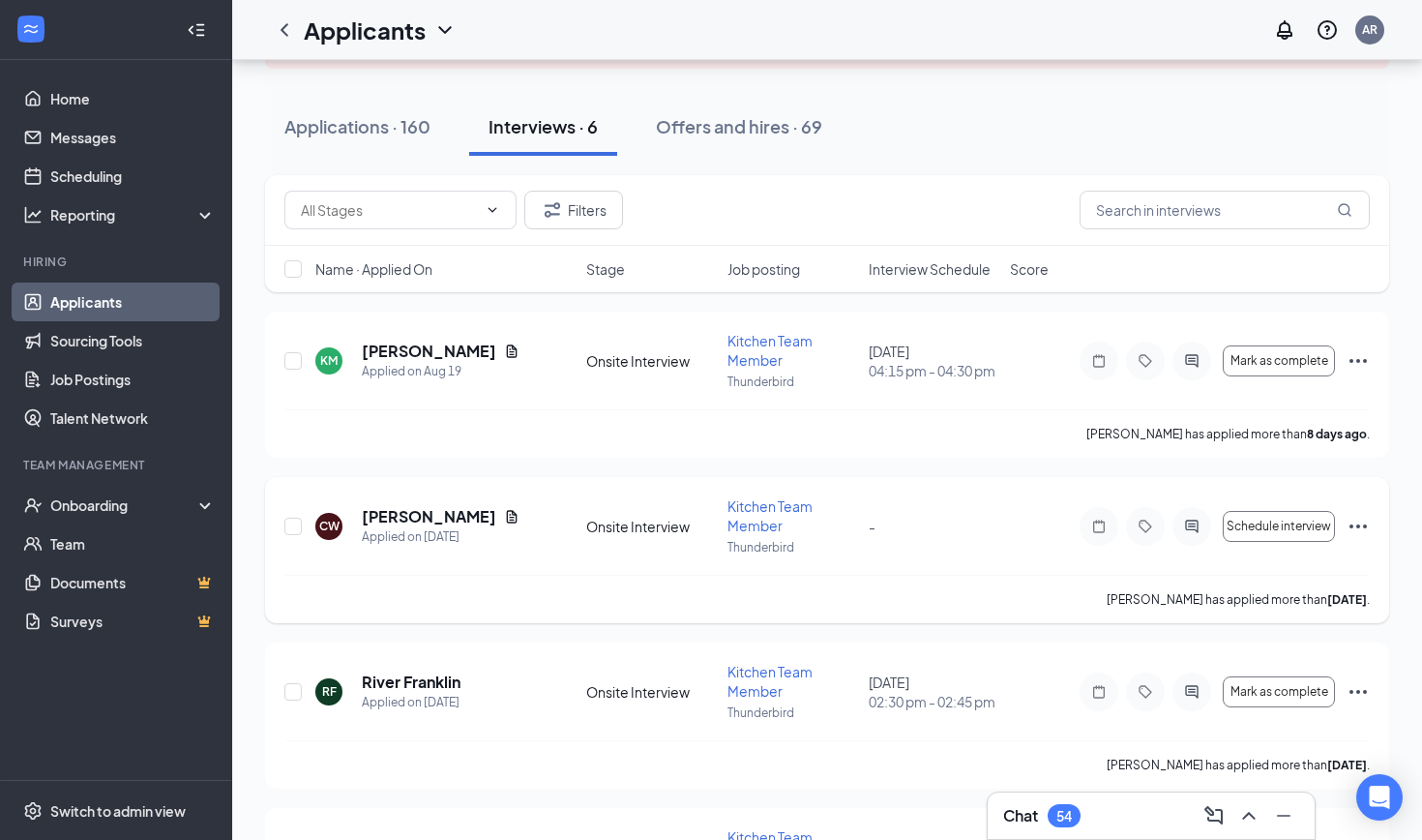
scroll to position [209, 0]
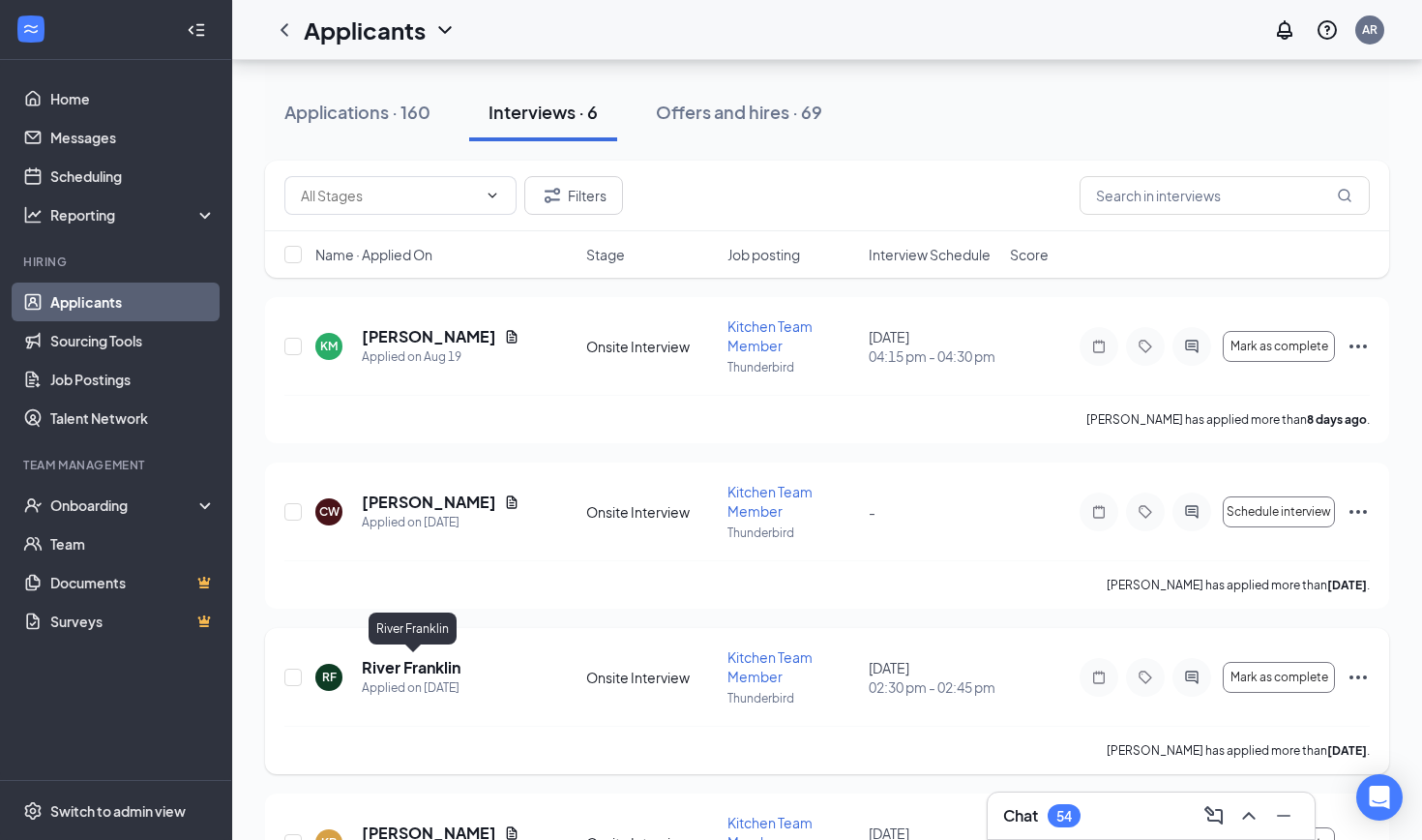
click at [421, 663] on h5 "River Franklin" at bounding box center [411, 666] width 99 height 21
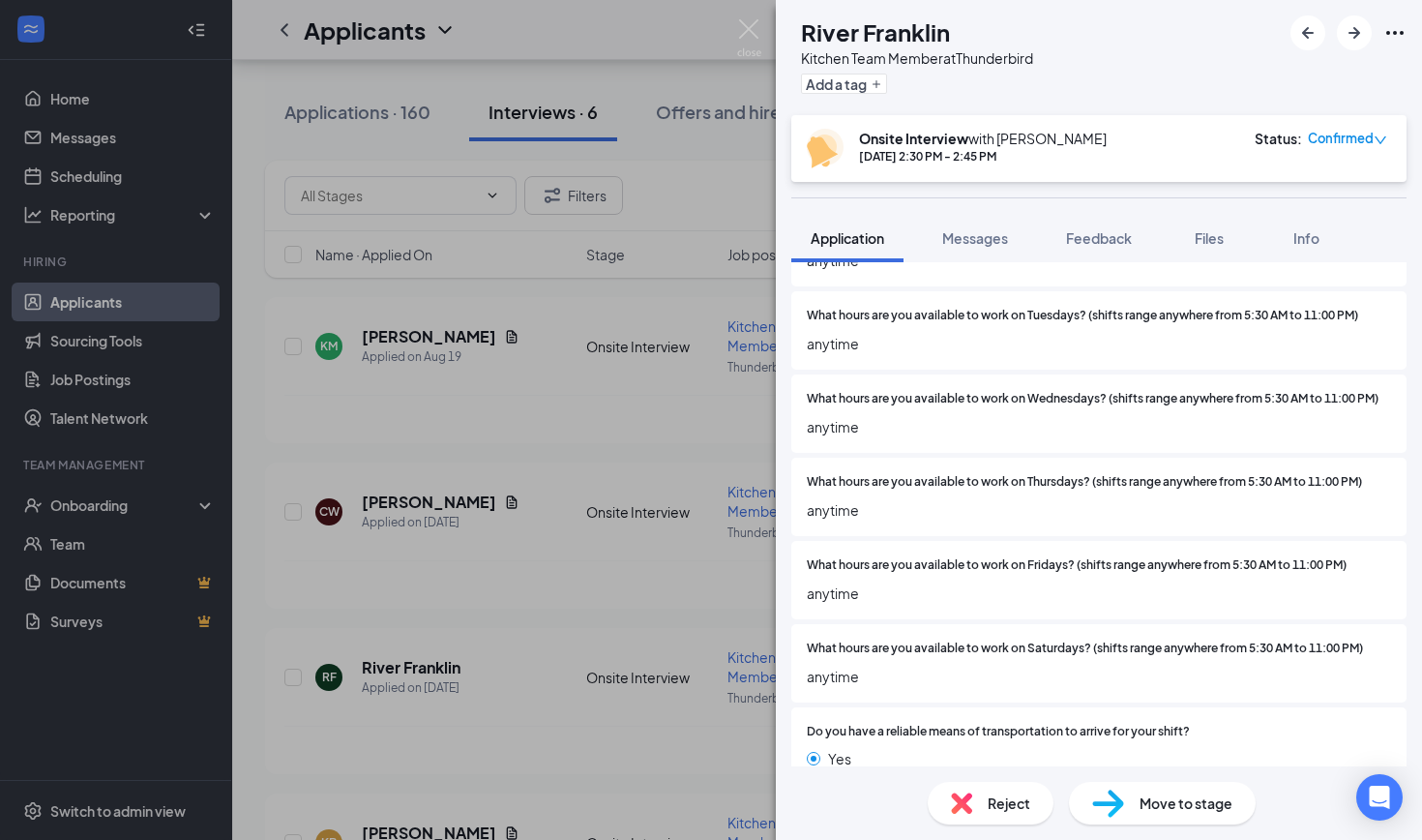
scroll to position [2493, 0]
click at [610, 649] on div "RF River Franklin Kitchen Team Member at Thunderbird Add a tag Onsite Interview…" at bounding box center [711, 420] width 1422 height 840
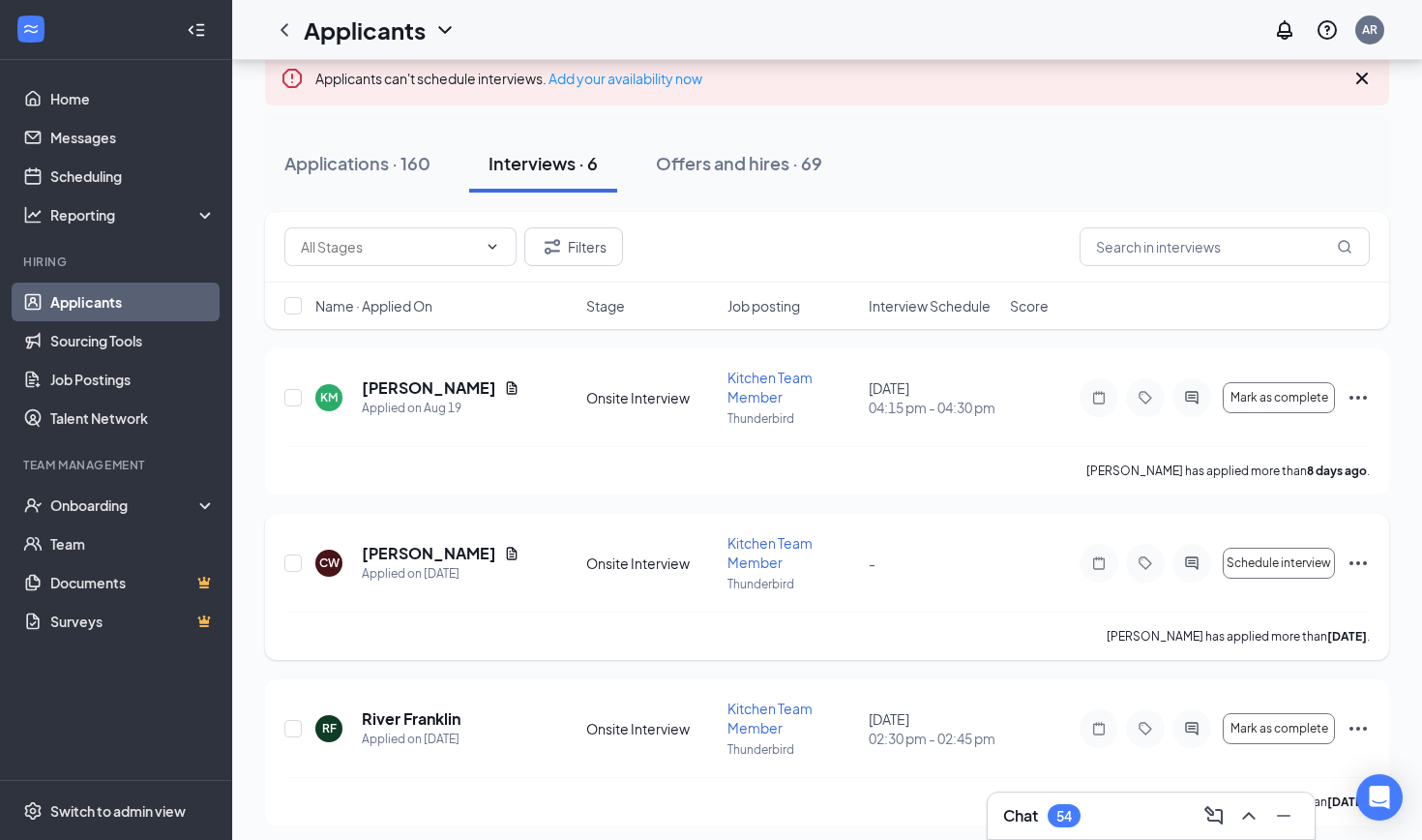
scroll to position [158, 0]
click at [443, 388] on h5 "[PERSON_NAME]" at bounding box center [429, 387] width 135 height 21
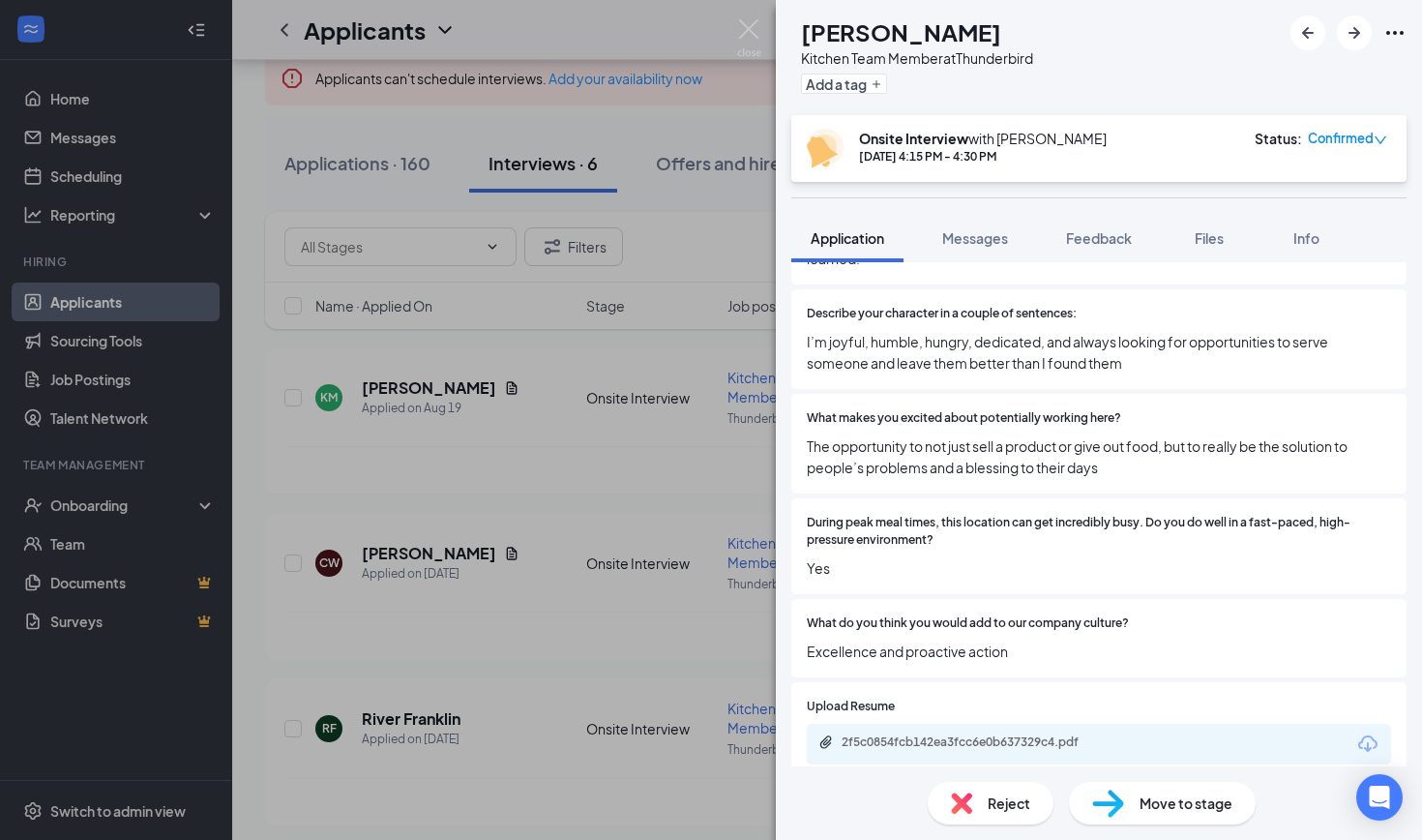
scroll to position [1179, 0]
click at [684, 593] on div "KM [PERSON_NAME] Kitchen Team Member at Thunderbird Add a tag Onsite Interview …" at bounding box center [711, 420] width 1422 height 840
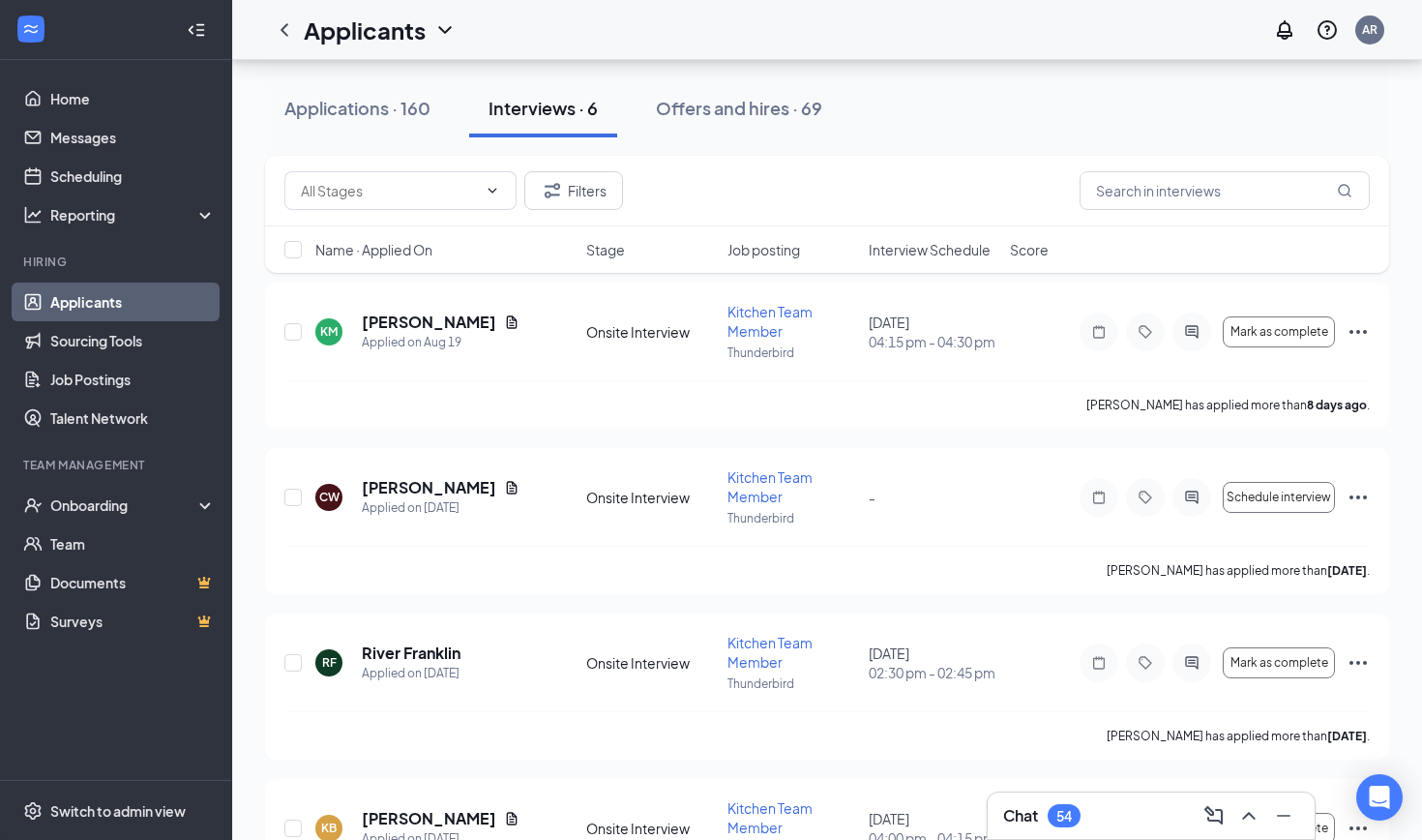
scroll to position [226, 0]
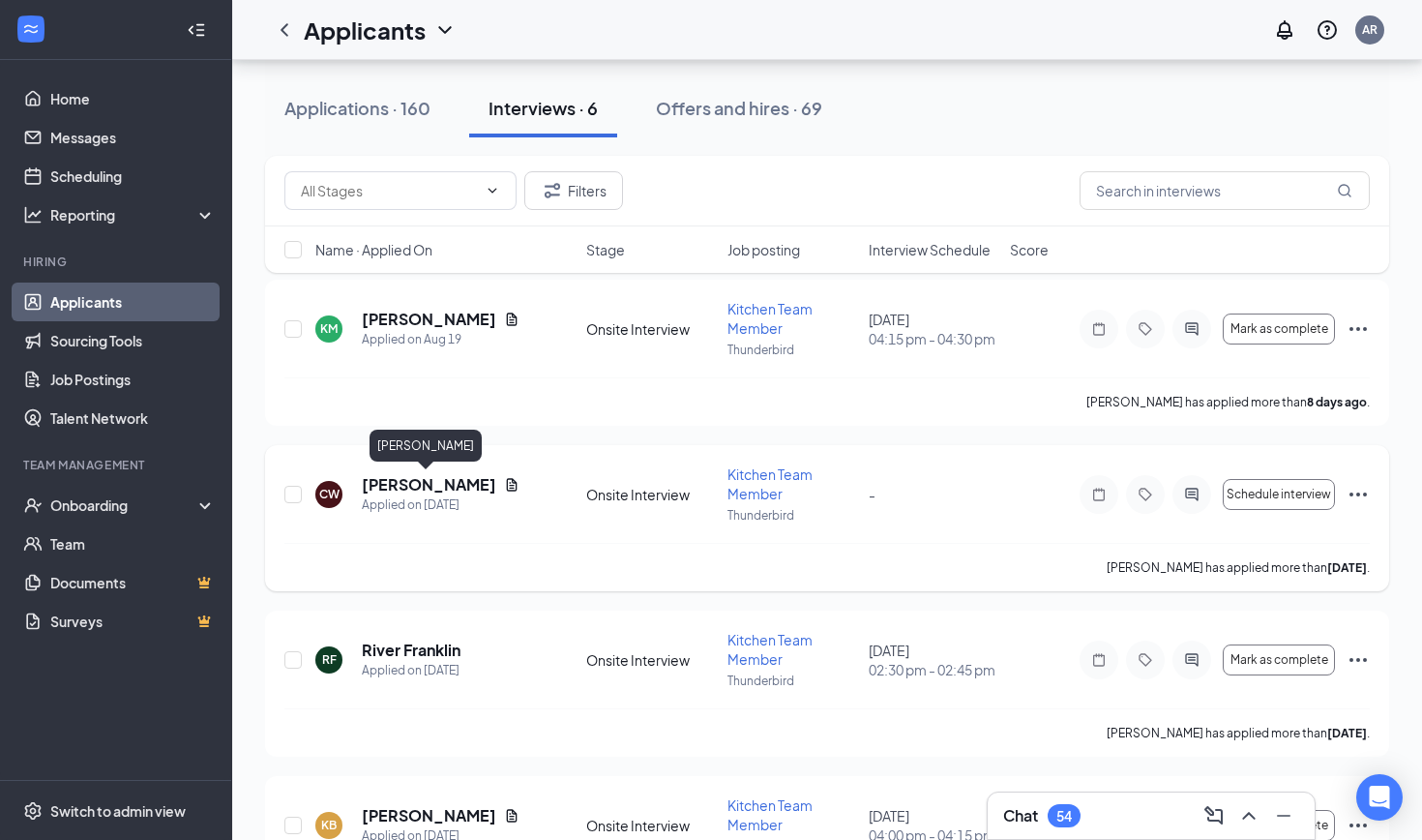
click at [422, 493] on h5 "[PERSON_NAME]" at bounding box center [429, 484] width 135 height 21
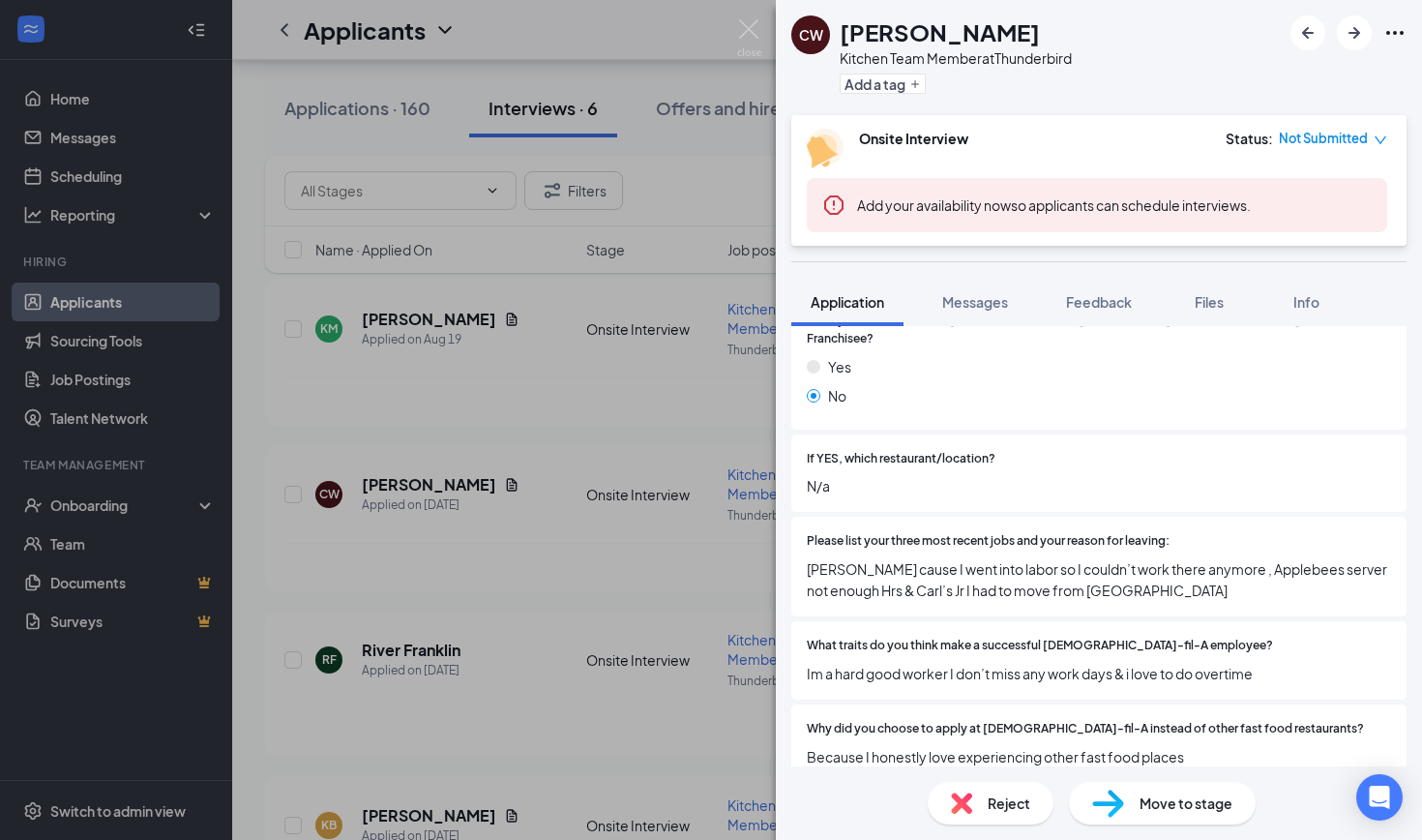
scroll to position [557, 0]
click at [580, 665] on div "CW [PERSON_NAME] Kitchen Team Member at Thunderbird Add a tag Onsite Interview …" at bounding box center [711, 420] width 1422 height 840
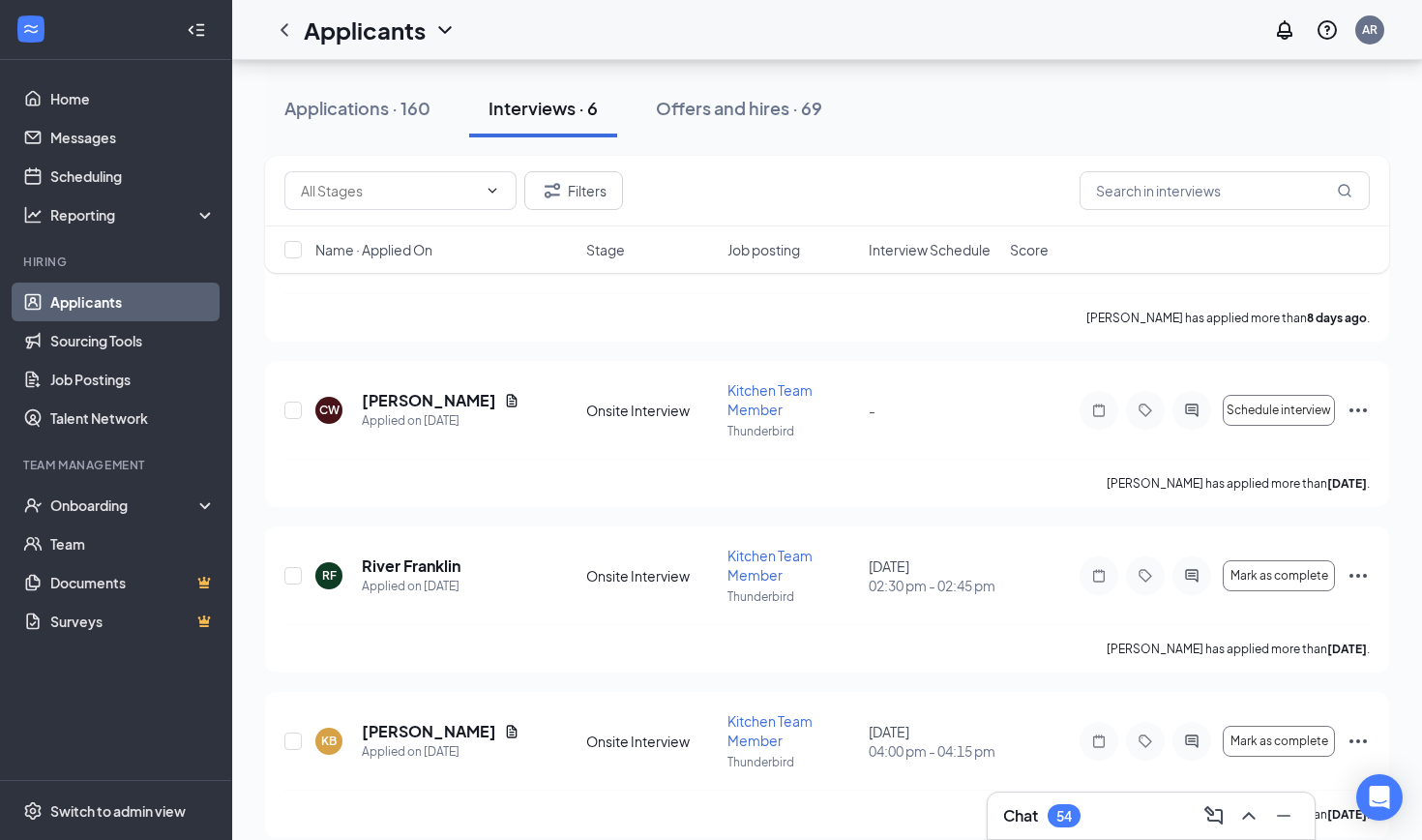
scroll to position [341, 0]
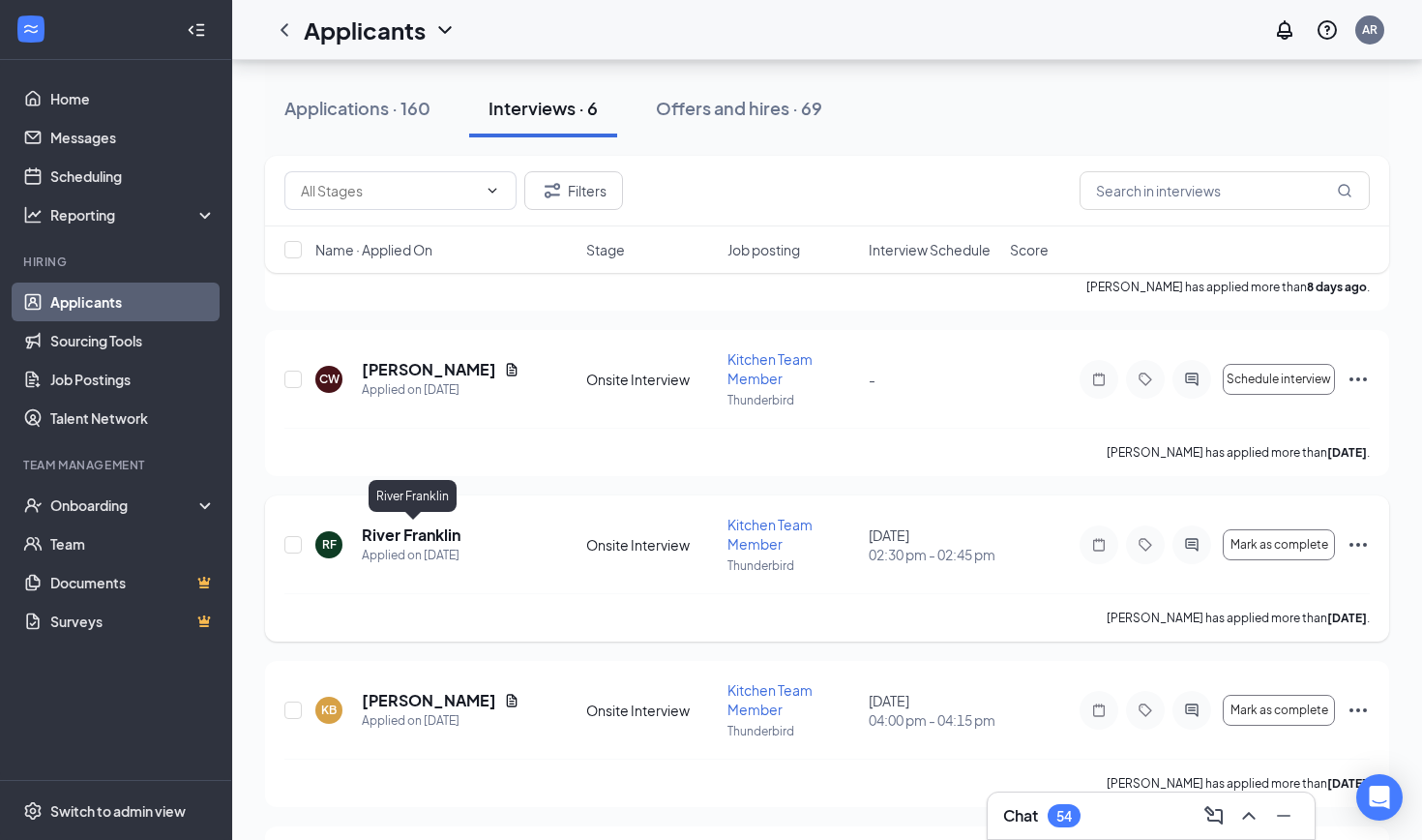
click at [440, 527] on h5 "River Franklin" at bounding box center [411, 535] width 99 height 21
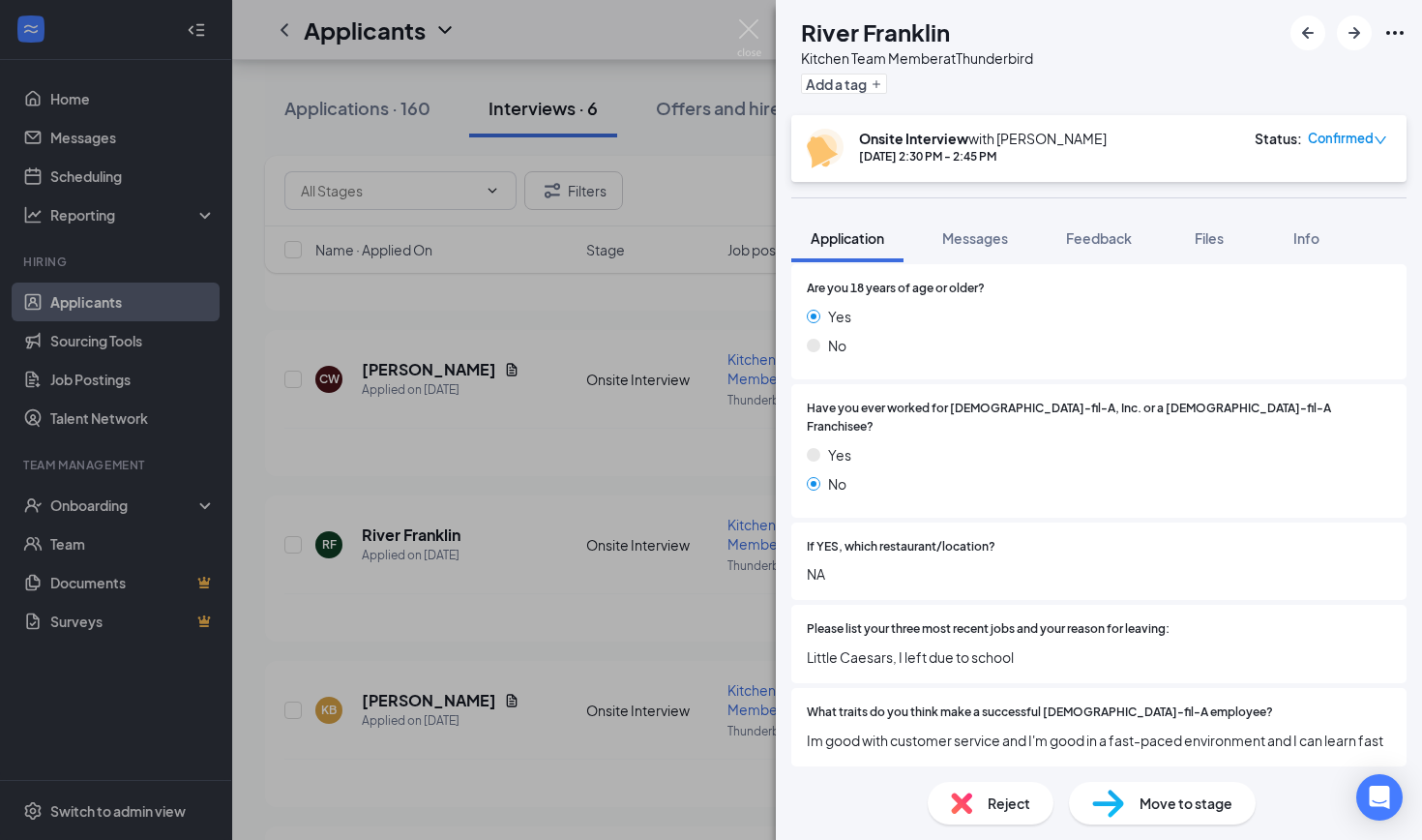
scroll to position [407, 0]
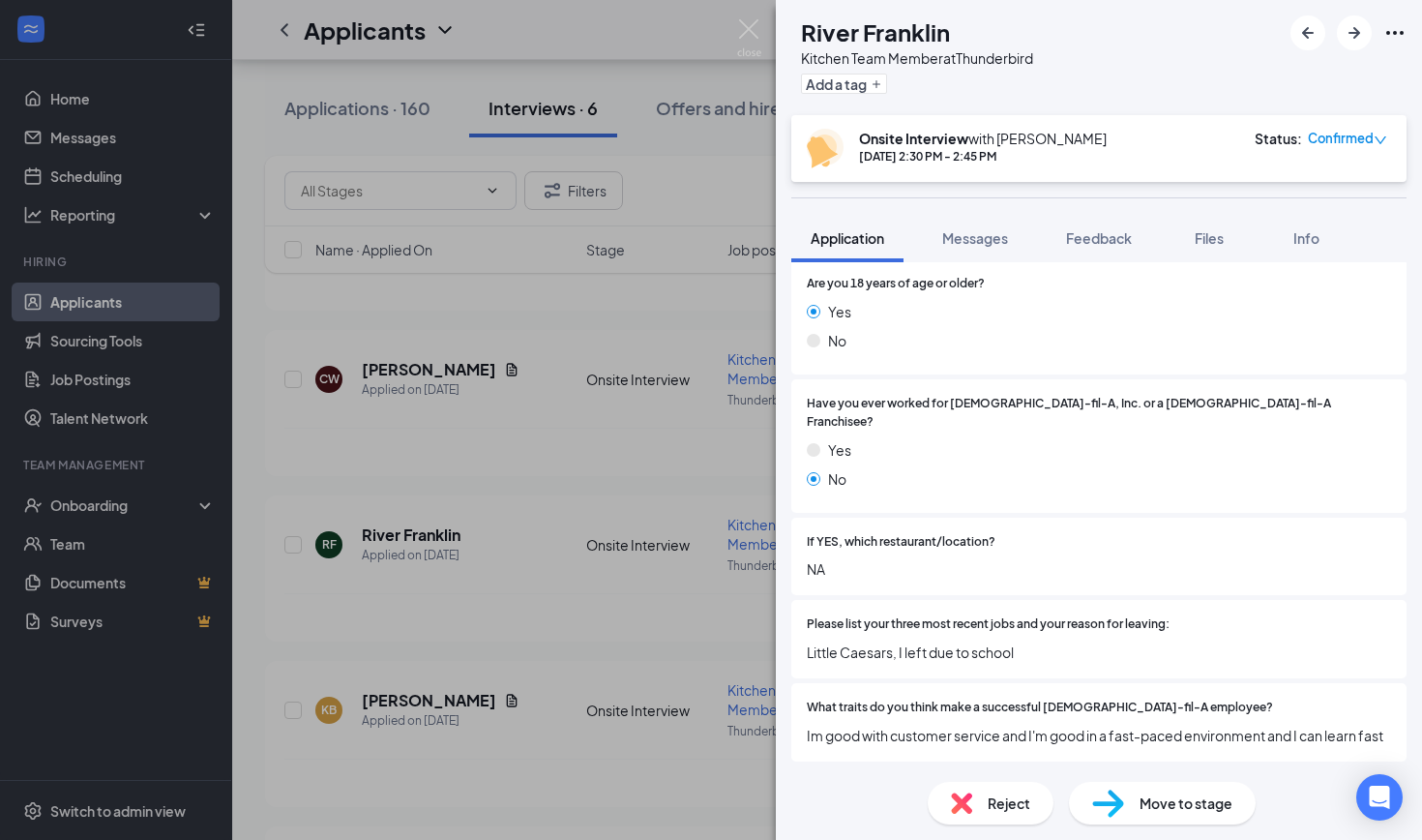
click at [643, 715] on div "RF River Franklin Kitchen Team Member at Thunderbird Add a tag Onsite Interview…" at bounding box center [711, 420] width 1422 height 840
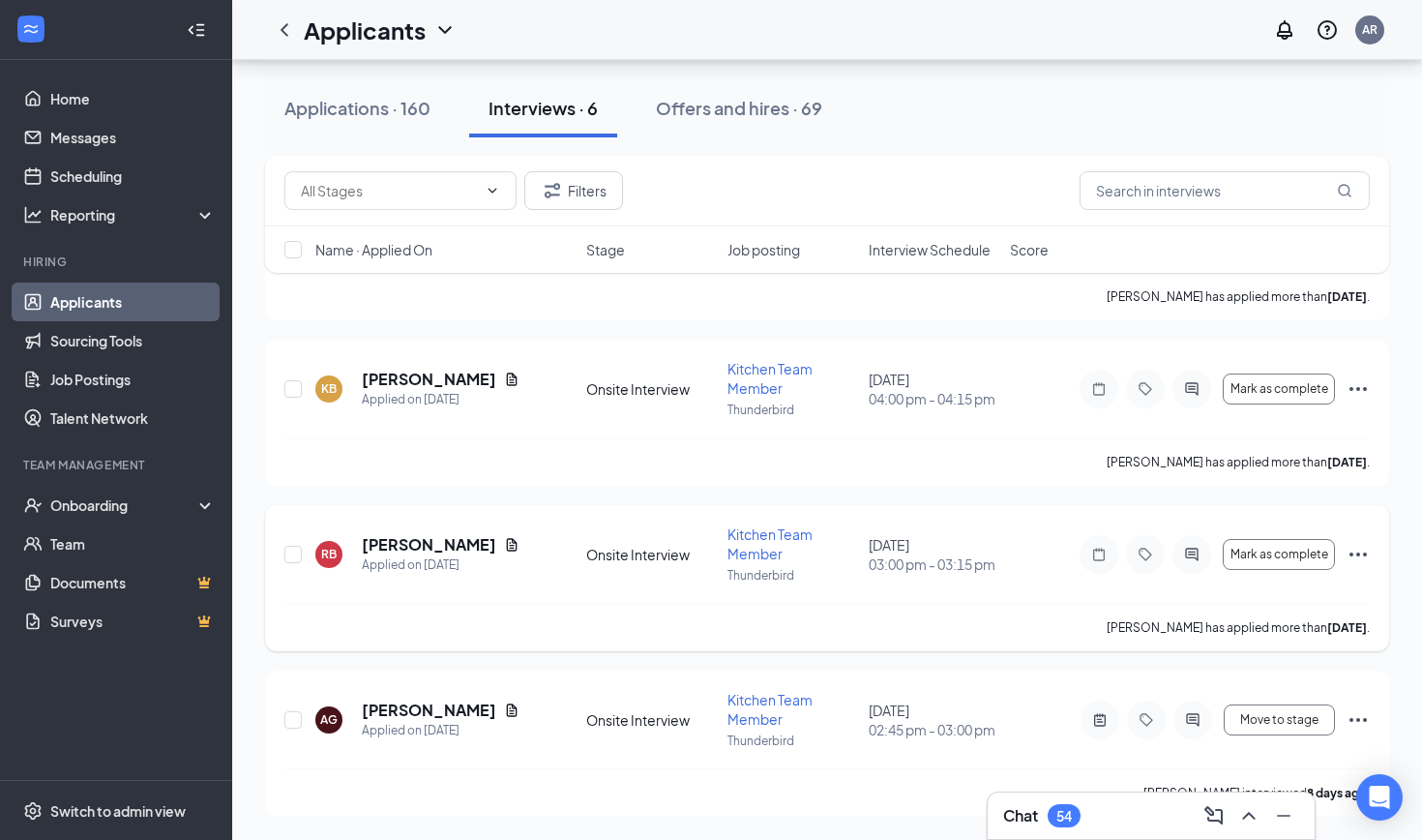
scroll to position [662, 0]
click at [413, 550] on h5 "[PERSON_NAME]" at bounding box center [429, 544] width 135 height 21
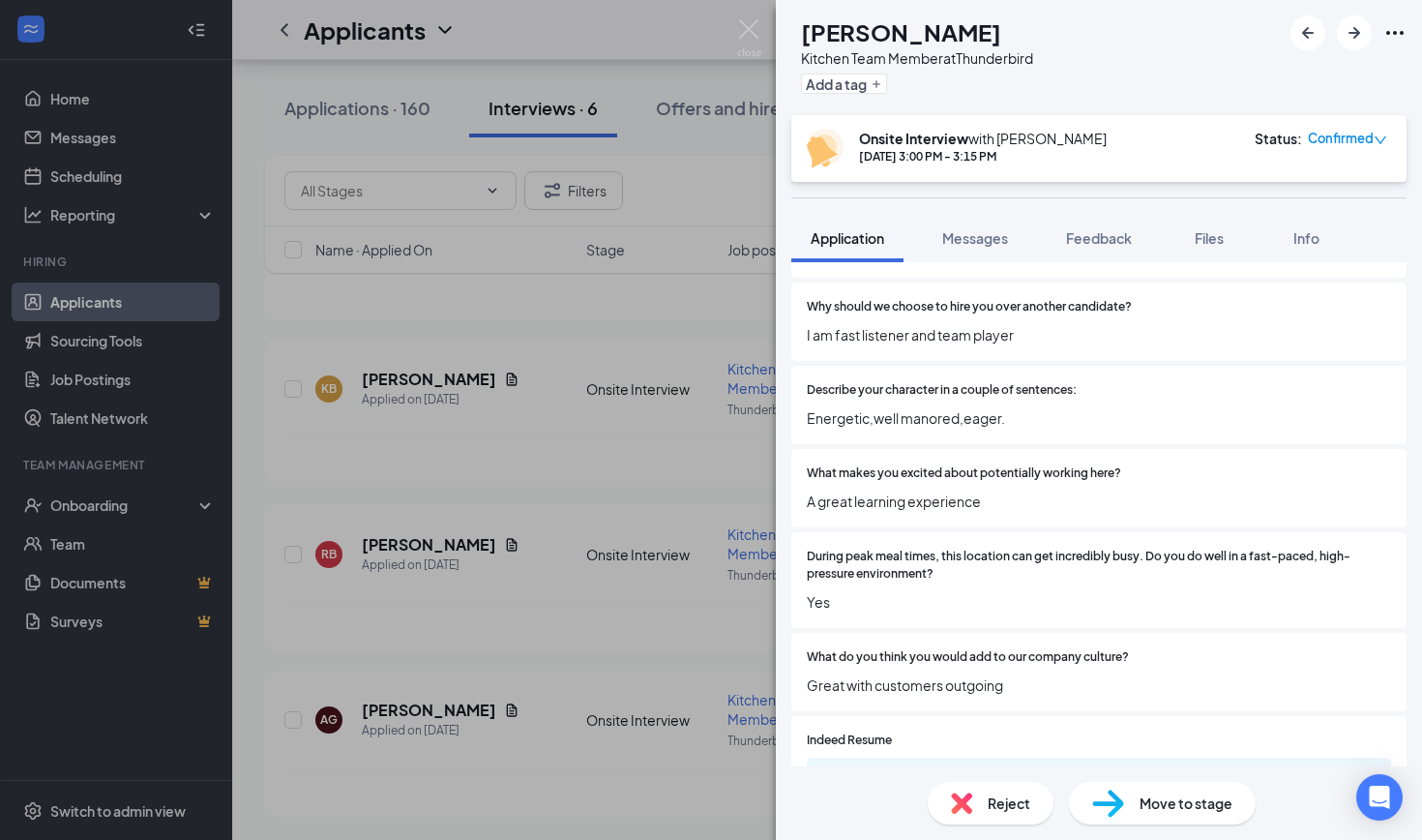
scroll to position [976, 0]
click at [616, 643] on div "RB [PERSON_NAME] Kitchen Team Member at Thunderbird Add a tag Onsite Interview …" at bounding box center [711, 420] width 1422 height 840
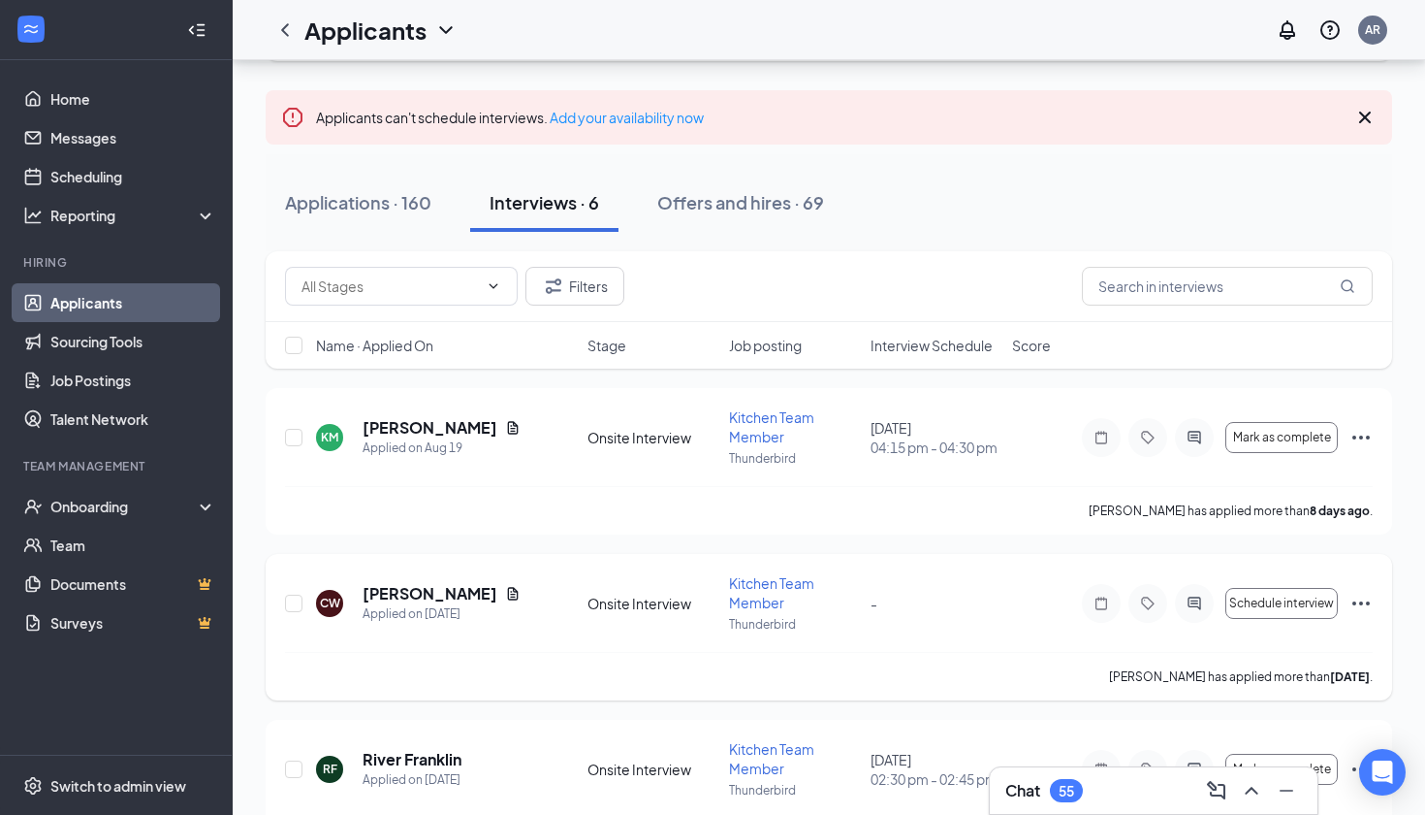
scroll to position [124, 0]
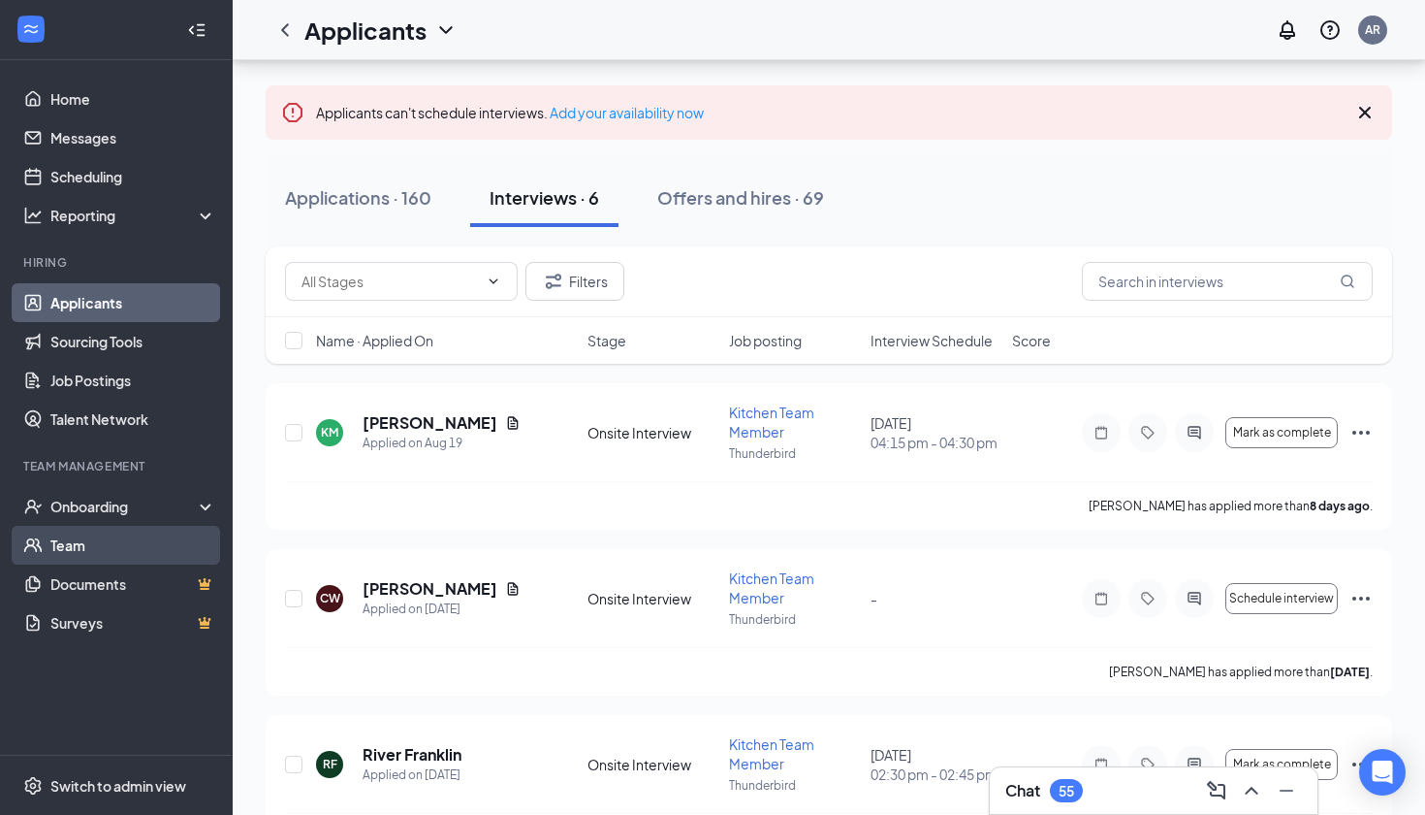
click at [75, 531] on link "Team" at bounding box center [133, 545] width 166 height 39
